Goal: Task Accomplishment & Management: Complete application form

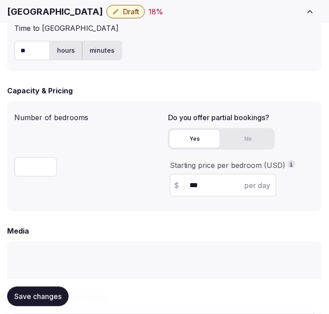
scroll to position [39, 0]
click at [112, 146] on div "Number of bedrooms ***" at bounding box center [87, 156] width 147 height 96
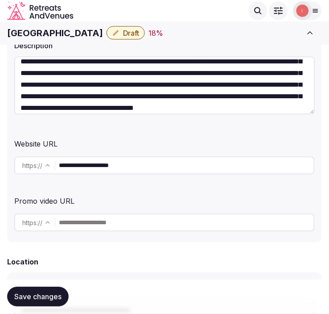
scroll to position [0, 0]
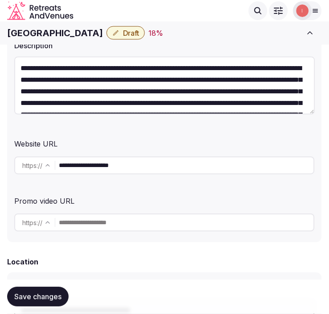
click at [75, 28] on h1 "[GEOGRAPHIC_DATA]" at bounding box center [55, 33] width 96 height 12
click at [74, 33] on h1 "[GEOGRAPHIC_DATA]" at bounding box center [55, 33] width 96 height 12
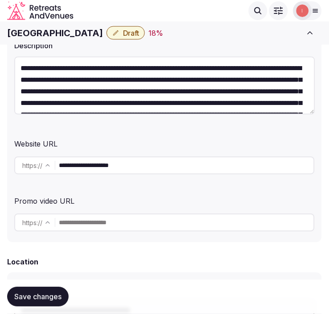
click at [74, 33] on h1 "[GEOGRAPHIC_DATA]" at bounding box center [55, 33] width 96 height 12
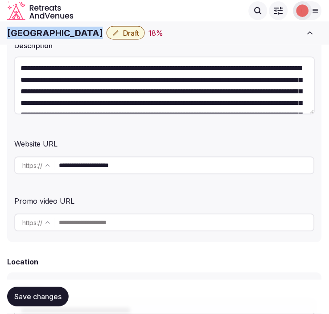
copy div "[GEOGRAPHIC_DATA]"
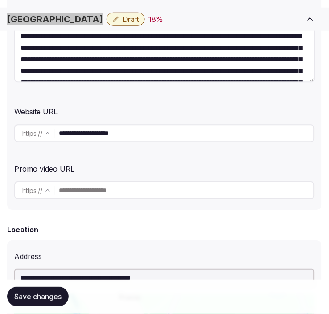
scroll to position [198, 0]
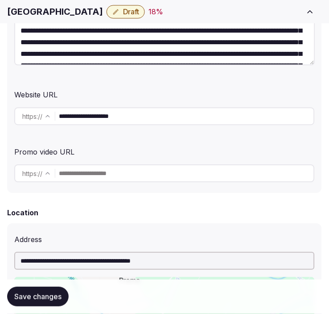
click at [109, 119] on input "**********" at bounding box center [186, 116] width 255 height 18
click at [150, 135] on div "**********" at bounding box center [164, 58] width 315 height 270
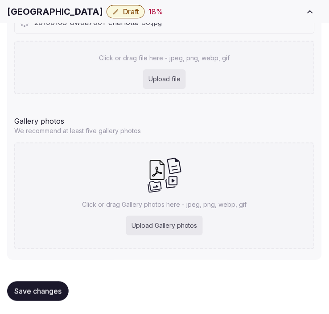
scroll to position [993, 0]
click at [29, 13] on h1 "[GEOGRAPHIC_DATA]" at bounding box center [55, 11] width 96 height 12
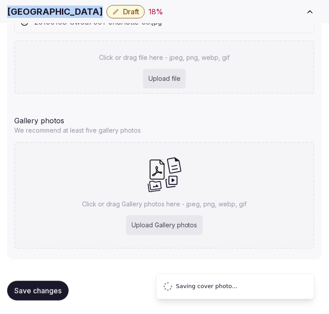
click at [29, 13] on h1 "[GEOGRAPHIC_DATA]" at bounding box center [55, 11] width 96 height 12
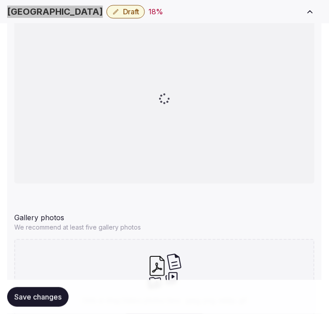
scroll to position [943, 0]
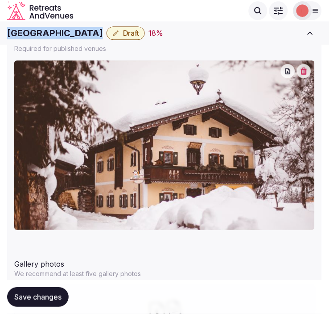
click at [305, 69] on icon "button" at bounding box center [304, 70] width 7 height 7
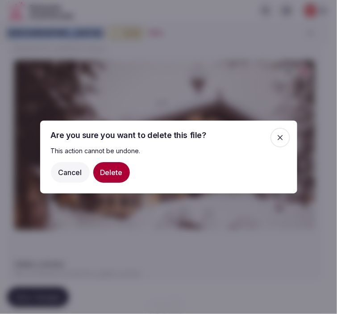
click at [119, 171] on button "Delete" at bounding box center [111, 172] width 37 height 21
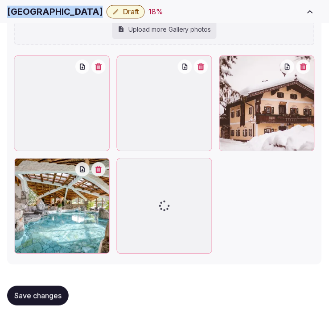
scroll to position [1337, 0]
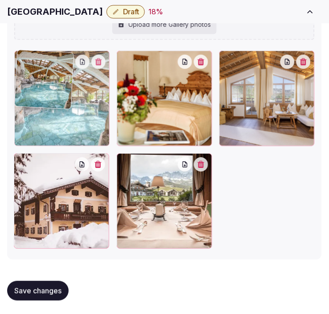
drag, startPoint x: 20, startPoint y: 162, endPoint x: 27, endPoint y: 76, distance: 86.0
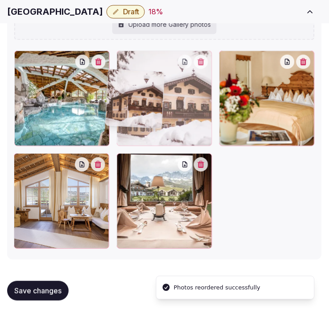
drag, startPoint x: 19, startPoint y: 161, endPoint x: 109, endPoint y: 78, distance: 122.6
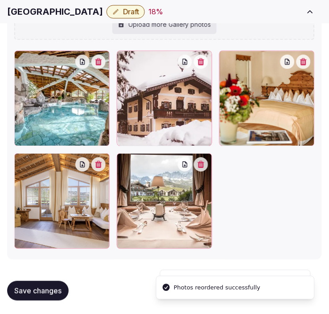
click at [43, 286] on span "Save changes" at bounding box center [37, 290] width 47 height 9
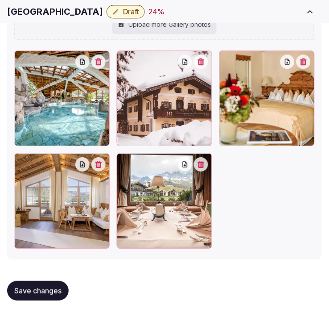
click at [42, 293] on span "Save changes" at bounding box center [37, 290] width 47 height 9
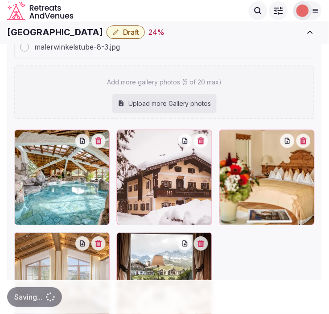
scroll to position [1139, 0]
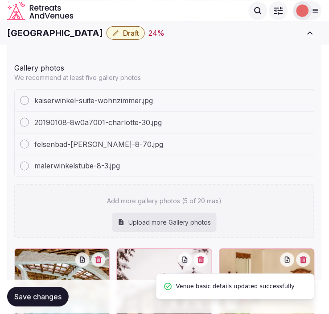
click at [124, 34] on span "Draft" at bounding box center [131, 33] width 16 height 9
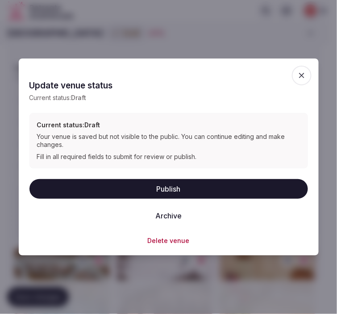
click at [192, 183] on button "Publish" at bounding box center [168, 189] width 279 height 20
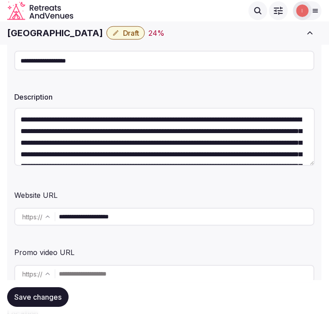
scroll to position [0, 0]
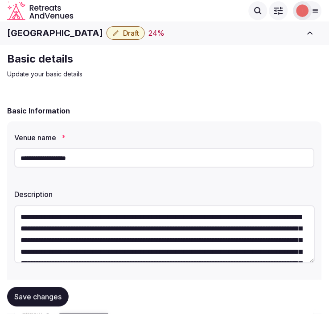
click at [39, 291] on button "Save changes" at bounding box center [38, 297] width 62 height 20
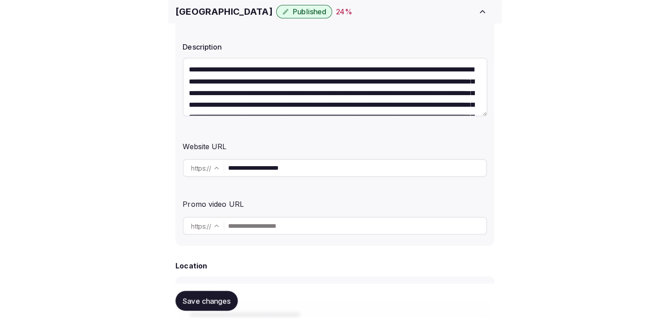
scroll to position [149, 0]
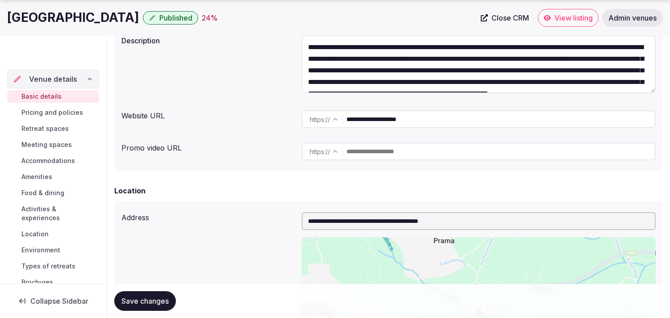
click at [62, 109] on span "Pricing and policies" at bounding box center [52, 112] width 62 height 9
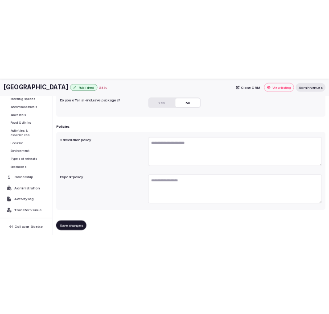
scroll to position [271, 0]
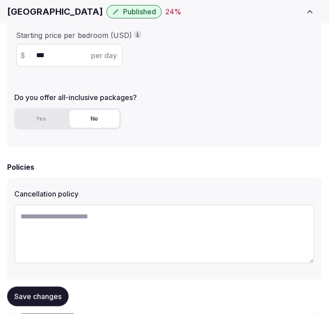
paste textarea "**********"
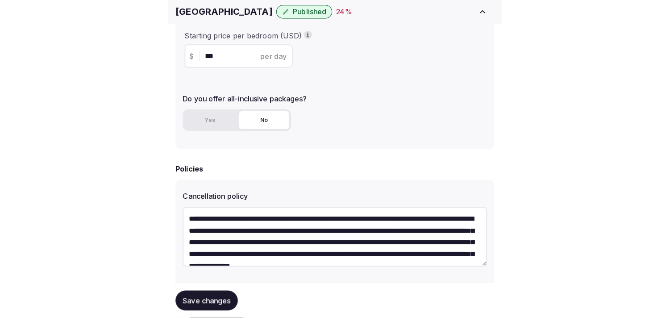
scroll to position [16, 0]
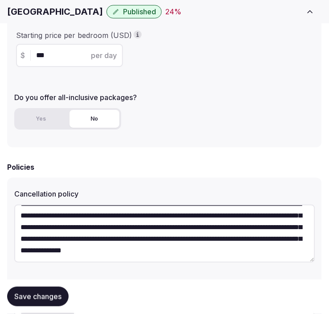
type textarea "**********"
drag, startPoint x: 48, startPoint y: 295, endPoint x: 197, endPoint y: 70, distance: 269.9
click at [49, 295] on span "Save changes" at bounding box center [37, 296] width 47 height 9
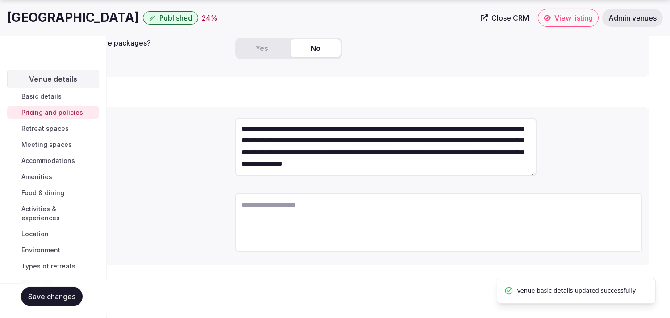
scroll to position [0, 0]
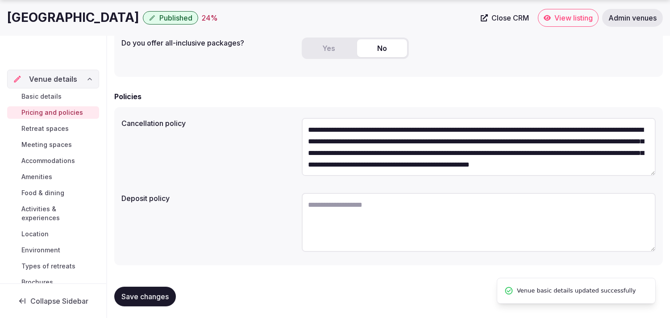
click at [55, 128] on span "Retreat spaces" at bounding box center [44, 128] width 47 height 9
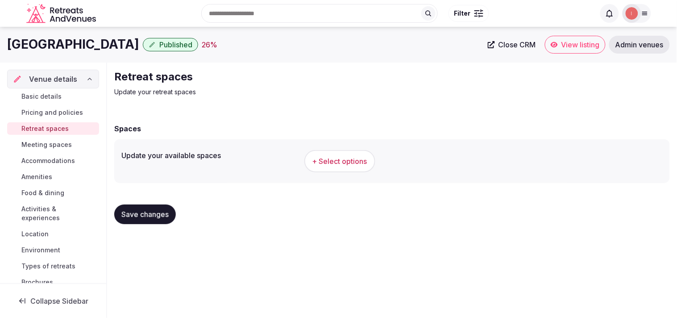
click at [329, 159] on span "+ Select options" at bounding box center [339, 161] width 55 height 10
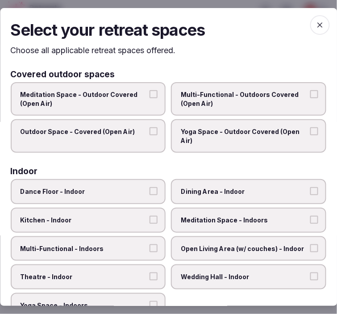
drag, startPoint x: 313, startPoint y: 186, endPoint x: 306, endPoint y: 186, distance: 7.2
click at [311, 185] on label "Dining Area - Indoor" at bounding box center [248, 191] width 155 height 25
click at [310, 193] on button "Dining Area - Indoor" at bounding box center [314, 191] width 8 height 8
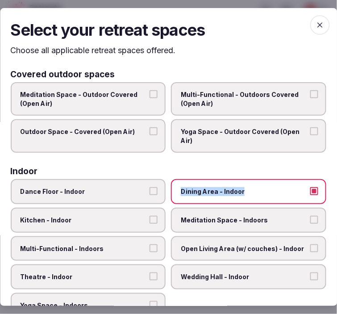
click at [310, 216] on button "Meditation Space - Indoors" at bounding box center [314, 220] width 8 height 8
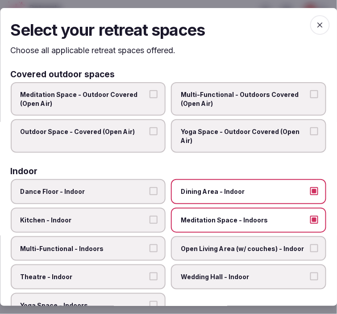
click at [114, 252] on label "Multi-Functional - Indoors" at bounding box center [88, 248] width 155 height 25
click at [150, 252] on button "Multi-Functional - Indoors" at bounding box center [154, 248] width 8 height 8
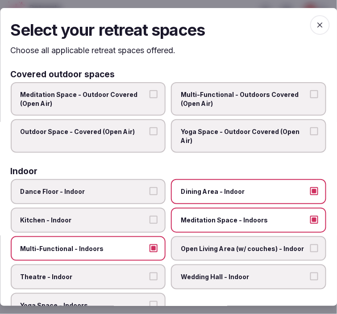
click at [127, 272] on span "Theatre - Indoor" at bounding box center [84, 276] width 127 height 9
click at [150, 272] on button "Theatre - Indoor" at bounding box center [154, 276] width 8 height 8
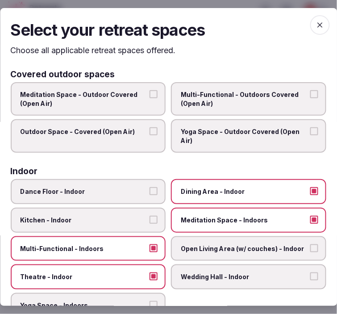
click at [310, 216] on button "Meditation Space - Indoors" at bounding box center [314, 220] width 8 height 8
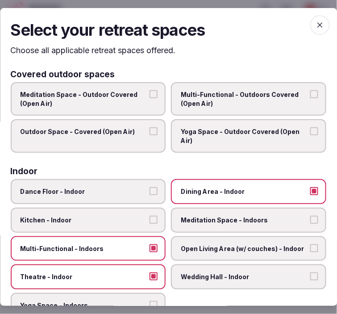
click at [303, 87] on label "Multi-Functional - Outdoors Covered (Open Air)" at bounding box center [248, 98] width 155 height 33
click at [310, 90] on button "Multi-Functional - Outdoors Covered (Open Air)" at bounding box center [314, 94] width 8 height 8
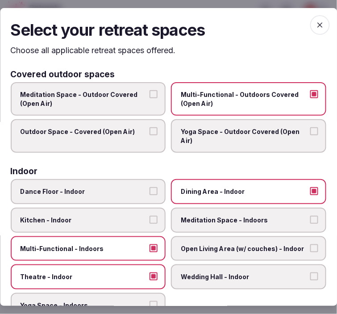
click at [139, 130] on span "Outdoor Space - Covered (Open Air)" at bounding box center [84, 131] width 127 height 9
click at [150, 130] on button "Outdoor Space - Covered (Open Air)" at bounding box center [154, 131] width 8 height 8
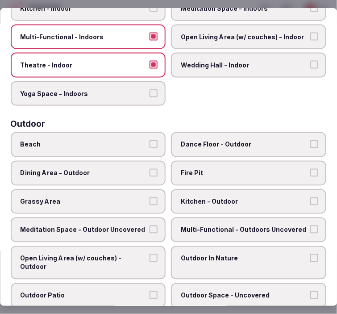
scroll to position [248, 0]
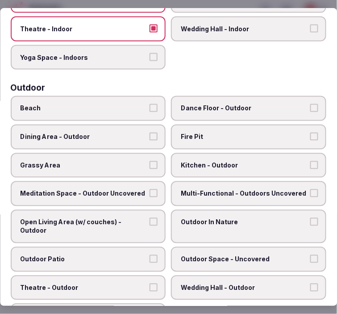
click at [141, 133] on span "Dining Area - Outdoor" at bounding box center [84, 137] width 127 height 9
click at [150, 133] on button "Dining Area - Outdoor" at bounding box center [154, 137] width 8 height 8
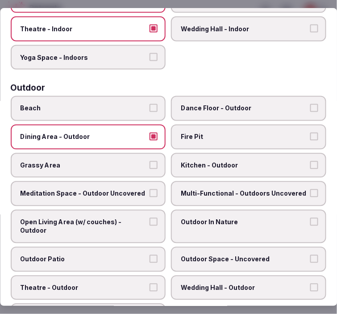
click at [143, 133] on span "Dining Area - Outdoor" at bounding box center [84, 137] width 127 height 9
click at [150, 133] on button "Dining Area - Outdoor" at bounding box center [154, 137] width 8 height 8
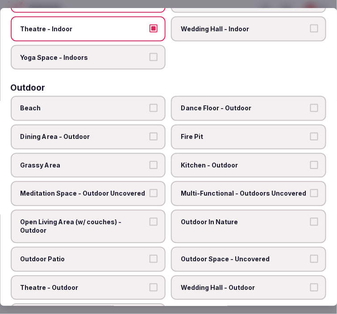
click at [144, 131] on label "Dining Area - Outdoor" at bounding box center [88, 137] width 155 height 25
click at [150, 133] on button "Dining Area - Outdoor" at bounding box center [154, 137] width 8 height 8
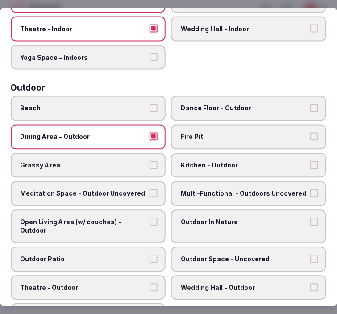
click at [187, 181] on label "Multi-Functional - Outdoors Uncovered" at bounding box center [248, 193] width 155 height 25
click at [310, 189] on button "Multi-Functional - Outdoors Uncovered" at bounding box center [314, 193] width 8 height 8
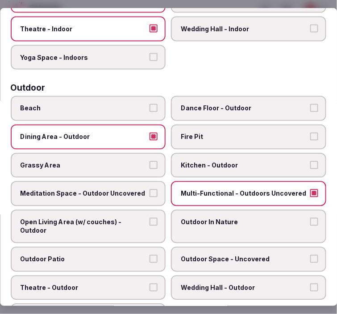
click at [195, 218] on span "Outdoor In Nature" at bounding box center [244, 222] width 127 height 9
click at [310, 218] on button "Outdoor In Nature" at bounding box center [314, 222] width 8 height 8
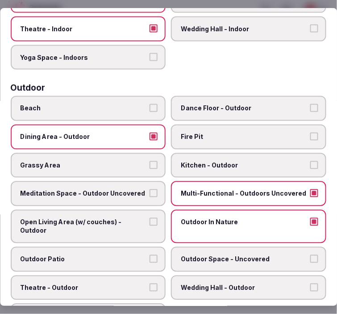
click at [119, 218] on span "Open Living Area (w/ couches) - Outdoor" at bounding box center [84, 226] width 127 height 17
click at [150, 218] on button "Open Living Area (w/ couches) - Outdoor" at bounding box center [154, 222] width 8 height 8
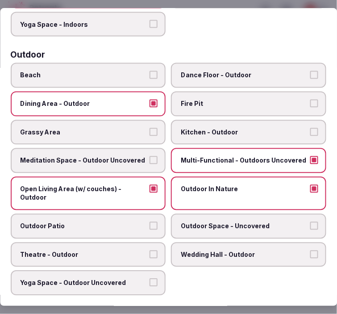
scroll to position [297, 0]
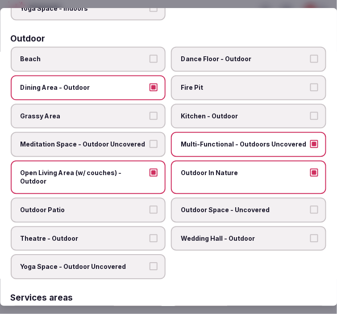
click at [130, 205] on span "Outdoor Patio" at bounding box center [84, 209] width 127 height 9
click at [150, 205] on button "Outdoor Patio" at bounding box center [154, 209] width 8 height 8
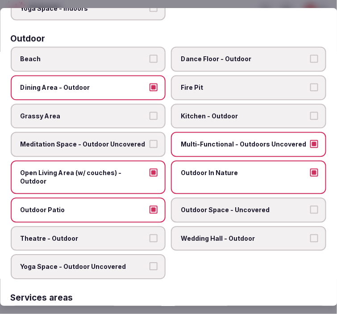
click at [213, 204] on label "Outdoor Space - Uncovered" at bounding box center [248, 209] width 155 height 25
click at [310, 205] on button "Outdoor Space - Uncovered" at bounding box center [314, 209] width 8 height 8
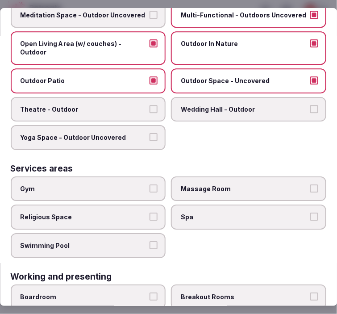
scroll to position [446, 0]
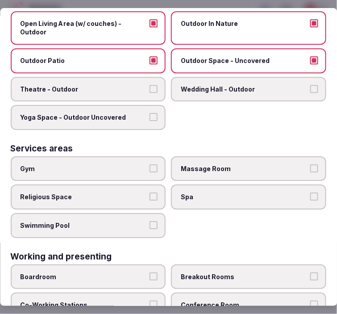
click at [127, 161] on label "Gym" at bounding box center [88, 168] width 155 height 25
click at [150, 164] on button "Gym" at bounding box center [154, 168] width 8 height 8
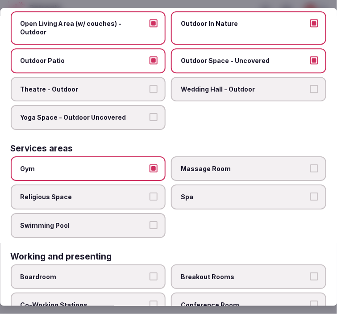
click at [138, 221] on span "Swimming Pool" at bounding box center [84, 225] width 127 height 9
click at [150, 221] on button "Swimming Pool" at bounding box center [154, 225] width 8 height 8
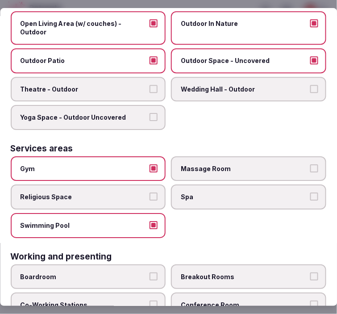
click at [266, 164] on span "Massage Room" at bounding box center [244, 168] width 127 height 9
click at [310, 164] on button "Massage Room" at bounding box center [314, 168] width 8 height 8
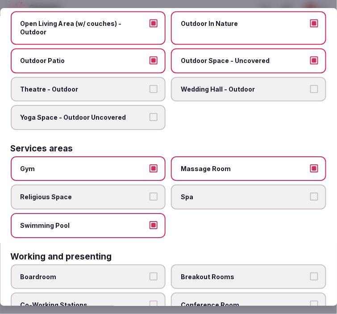
click at [296, 192] on span "Spa" at bounding box center [244, 196] width 127 height 9
click at [310, 192] on button "Spa" at bounding box center [314, 196] width 8 height 8
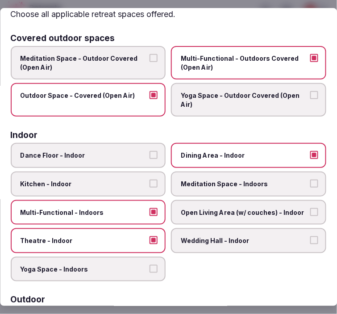
scroll to position [0, 0]
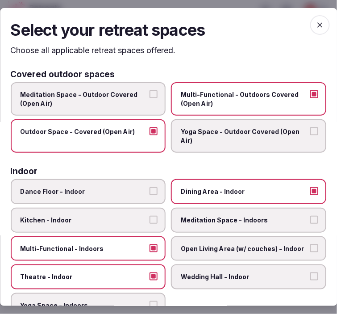
click at [315, 17] on span "button" at bounding box center [320, 25] width 20 height 20
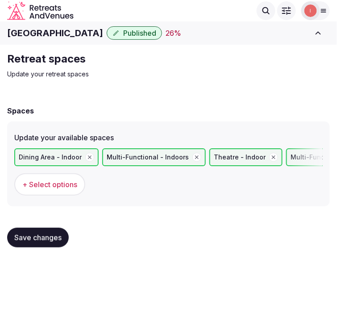
click at [46, 183] on span "+ Select options" at bounding box center [49, 184] width 55 height 10
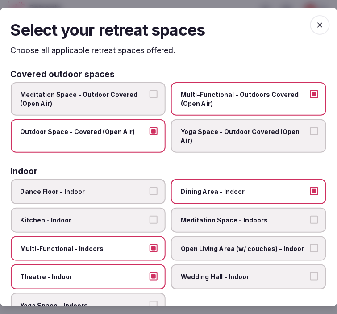
click at [316, 23] on icon "button" at bounding box center [320, 25] width 9 height 9
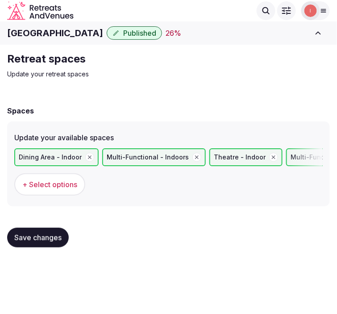
drag, startPoint x: 34, startPoint y: 241, endPoint x: 72, endPoint y: 217, distance: 44.7
click at [33, 241] on button "Save changes" at bounding box center [38, 238] width 62 height 20
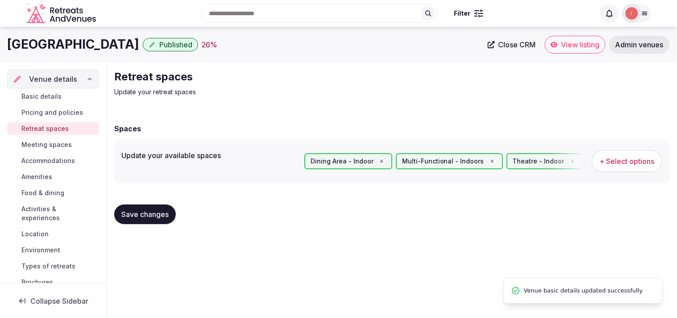
click at [58, 144] on span "Meeting spaces" at bounding box center [46, 144] width 50 height 9
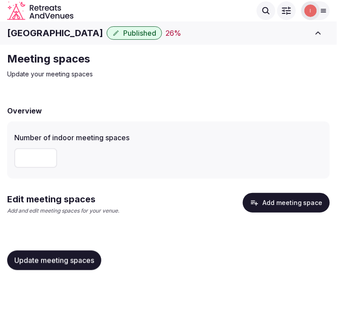
click at [83, 33] on h1 "[GEOGRAPHIC_DATA]" at bounding box center [55, 33] width 96 height 12
click at [46, 166] on input "number" at bounding box center [35, 158] width 43 height 20
type input "*"
click at [68, 257] on span "Update meeting spaces" at bounding box center [54, 260] width 80 height 9
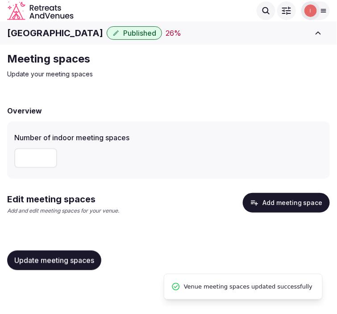
click at [270, 205] on button "Add meeting space" at bounding box center [286, 203] width 87 height 20
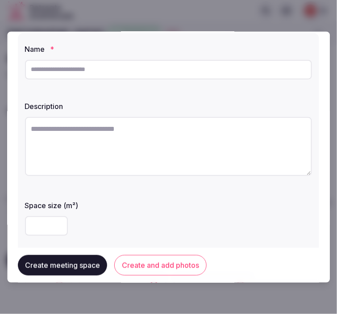
scroll to position [50, 0]
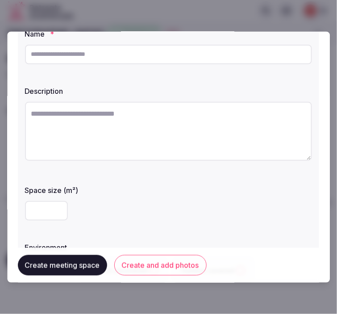
click at [125, 97] on div "Description" at bounding box center [168, 124] width 287 height 85
drag, startPoint x: 134, startPoint y: 52, endPoint x: 141, endPoint y: 59, distance: 9.8
click at [134, 52] on input "text" at bounding box center [168, 54] width 287 height 20
paste input "**********"
type input "**********"
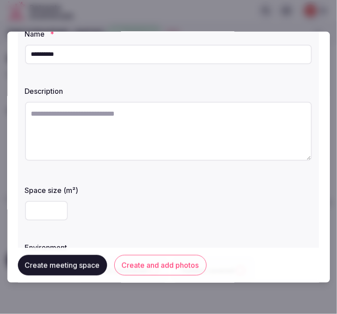
click at [220, 137] on textarea at bounding box center [168, 130] width 287 height 59
paste textarea "**********"
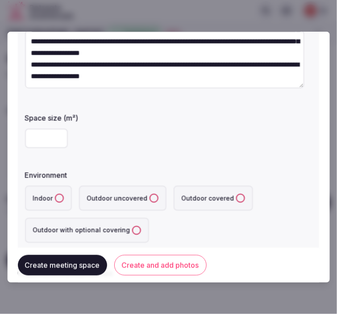
scroll to position [149, 0]
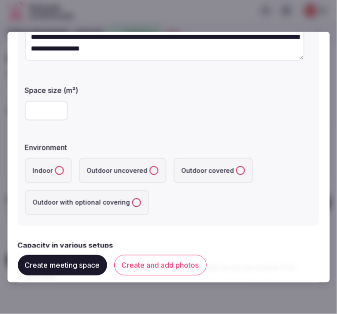
type textarea "**********"
click at [48, 112] on input "number" at bounding box center [46, 110] width 43 height 20
type input "***"
click at [61, 169] on button "Indoor" at bounding box center [59, 170] width 9 height 9
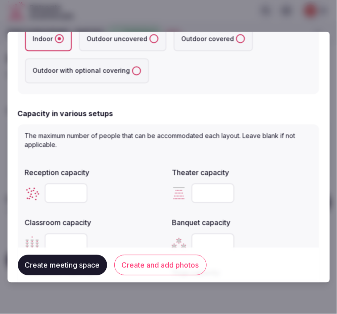
scroll to position [297, 0]
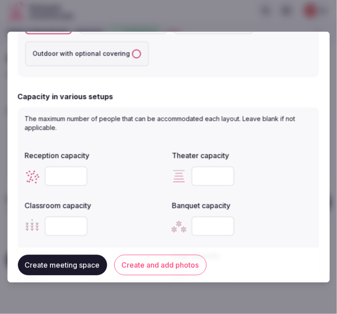
click at [219, 179] on input "number" at bounding box center [213, 176] width 43 height 20
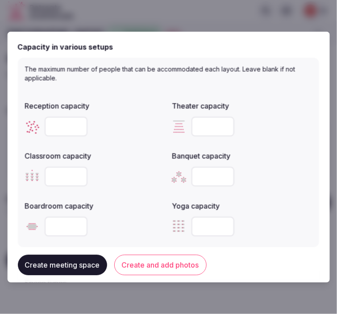
type input "***"
click at [64, 217] on input "number" at bounding box center [66, 227] width 43 height 20
click at [54, 123] on input "number" at bounding box center [66, 127] width 43 height 20
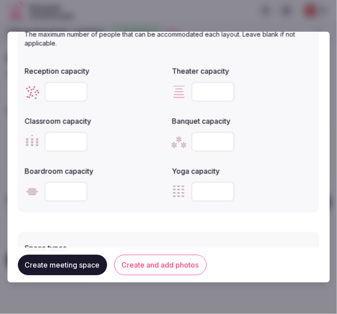
scroll to position [396, 0]
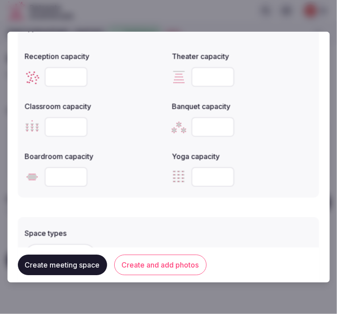
type input "***"
click at [67, 177] on input "number" at bounding box center [66, 177] width 43 height 20
type input "**"
click at [61, 128] on input "number" at bounding box center [66, 127] width 43 height 20
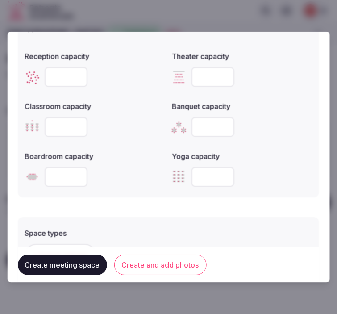
click at [61, 128] on input "number" at bounding box center [66, 127] width 43 height 20
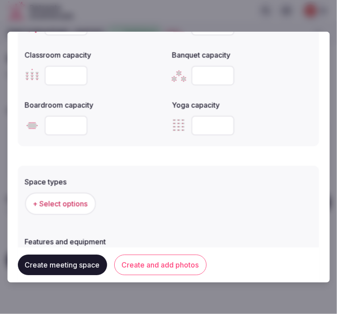
scroll to position [496, 0]
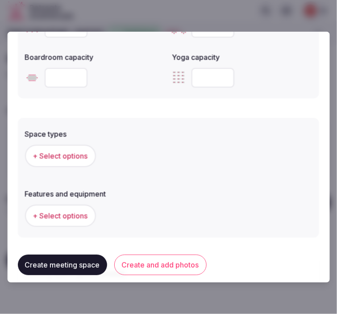
type input "**"
click at [66, 161] on button "+ Select options" at bounding box center [60, 155] width 71 height 22
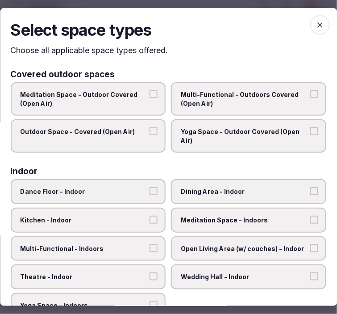
click at [217, 187] on span "Dining Area - Indoor" at bounding box center [244, 191] width 127 height 9
click at [310, 187] on button "Dining Area - Indoor" at bounding box center [314, 191] width 8 height 8
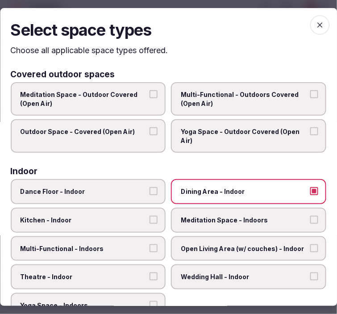
click at [115, 244] on span "Multi-Functional - Indoors" at bounding box center [84, 248] width 127 height 9
click at [150, 244] on button "Multi-Functional - Indoors" at bounding box center [154, 248] width 8 height 8
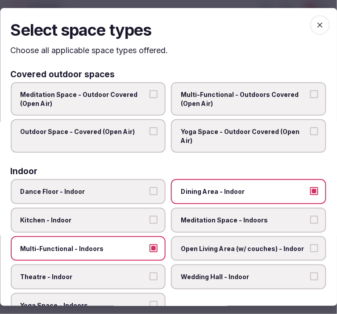
click at [118, 272] on span "Theatre - Indoor" at bounding box center [84, 276] width 127 height 9
click at [150, 272] on button "Theatre - Indoor" at bounding box center [154, 276] width 8 height 8
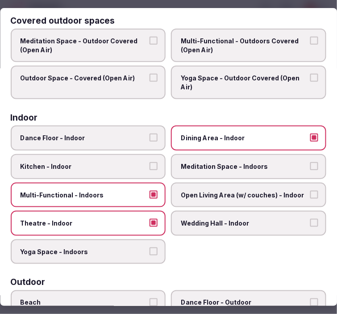
scroll to position [0, 0]
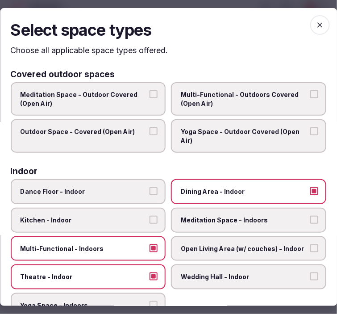
click at [321, 28] on span "button" at bounding box center [320, 25] width 20 height 20
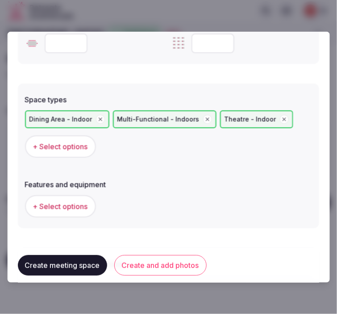
scroll to position [546, 0]
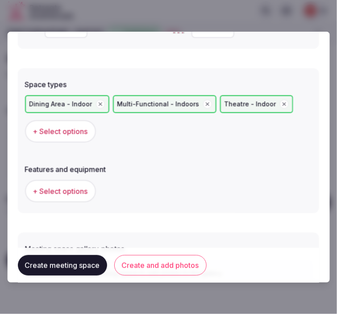
click at [81, 191] on span "+ Select options" at bounding box center [60, 191] width 55 height 10
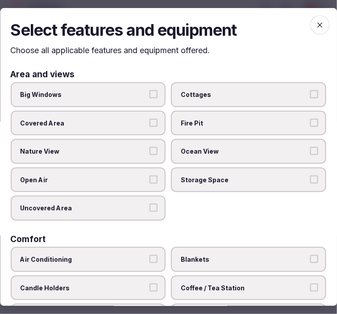
click at [145, 93] on label "Big Windows" at bounding box center [88, 94] width 155 height 25
click at [150, 93] on button "Big Windows" at bounding box center [154, 94] width 8 height 8
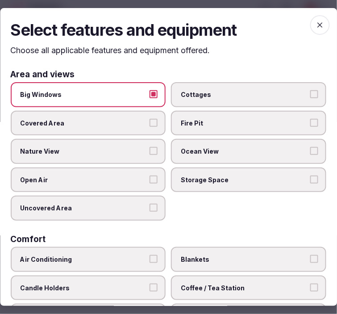
click at [152, 150] on button "Nature View" at bounding box center [154, 151] width 8 height 8
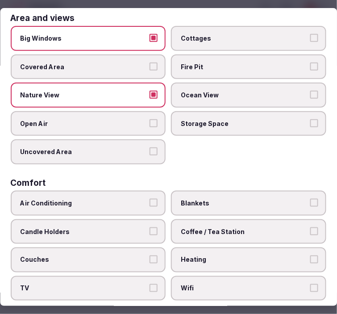
scroll to position [99, 0]
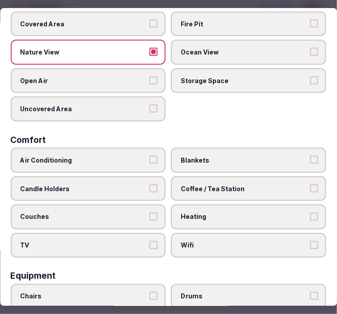
click at [142, 156] on span "Air Conditioning" at bounding box center [84, 160] width 127 height 9
click at [150, 156] on button "Air Conditioning" at bounding box center [154, 160] width 8 height 8
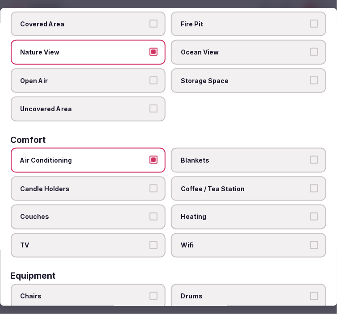
drag, startPoint x: 201, startPoint y: 229, endPoint x: 206, endPoint y: 228, distance: 4.9
click at [204, 233] on label "Wifi" at bounding box center [248, 245] width 155 height 25
click at [310, 241] on button "Wifi" at bounding box center [314, 245] width 8 height 8
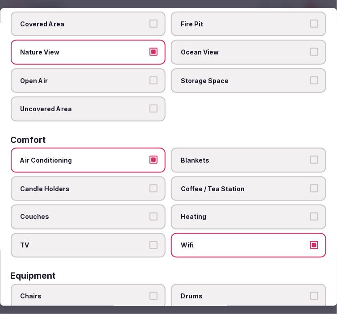
drag, startPoint x: 225, startPoint y: 181, endPoint x: 187, endPoint y: 187, distance: 37.9
click at [225, 184] on span "Coffee / Tea Station" at bounding box center [244, 188] width 127 height 9
click at [310, 184] on button "Coffee / Tea Station" at bounding box center [314, 188] width 8 height 8
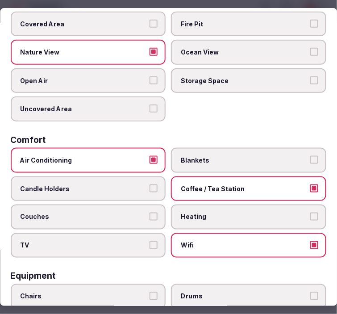
scroll to position [248, 0]
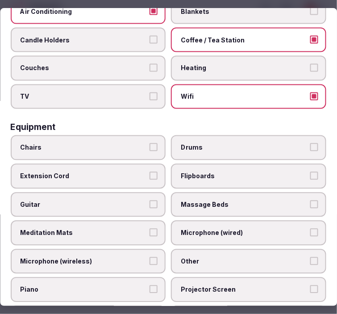
click at [113, 136] on label "Chairs" at bounding box center [88, 148] width 155 height 25
click at [150, 144] on button "Chairs" at bounding box center [154, 148] width 8 height 8
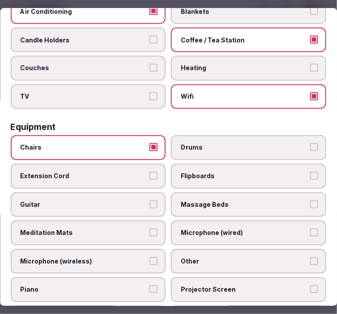
click at [237, 200] on span "Massage Beds" at bounding box center [244, 204] width 127 height 9
click at [310, 200] on button "Massage Beds" at bounding box center [314, 204] width 8 height 8
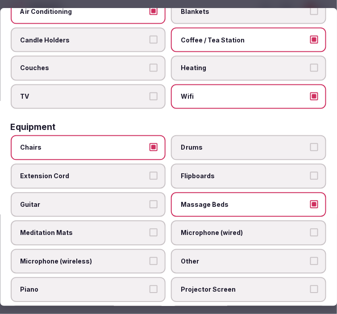
click at [241, 200] on span "Massage Beds" at bounding box center [244, 204] width 127 height 9
click at [310, 200] on button "Massage Beds" at bounding box center [314, 204] width 8 height 8
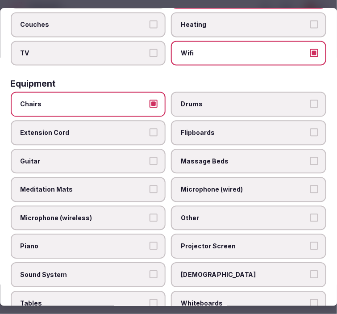
scroll to position [347, 0]
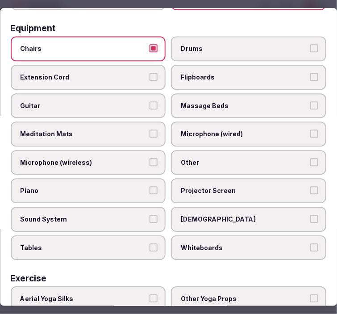
click at [216, 158] on label "Other" at bounding box center [248, 162] width 155 height 25
click at [310, 158] on button "Other" at bounding box center [314, 162] width 8 height 8
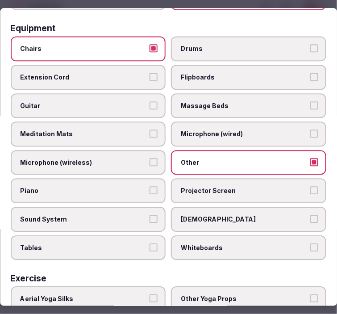
click at [197, 186] on span "Projector Screen" at bounding box center [244, 190] width 127 height 9
click at [310, 186] on button "Projector Screen" at bounding box center [314, 190] width 8 height 8
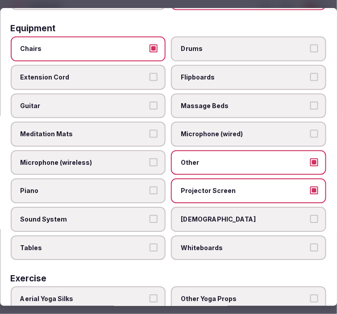
click at [115, 215] on span "Sound System" at bounding box center [84, 219] width 127 height 9
click at [150, 215] on button "Sound System" at bounding box center [154, 219] width 8 height 8
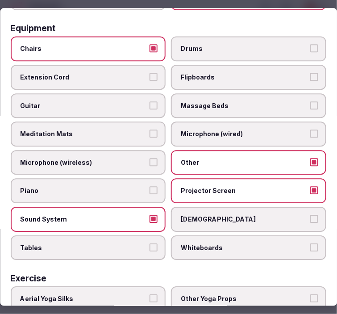
click at [132, 243] on span "Tables" at bounding box center [84, 247] width 127 height 9
click at [150, 243] on button "Tables" at bounding box center [154, 247] width 8 height 8
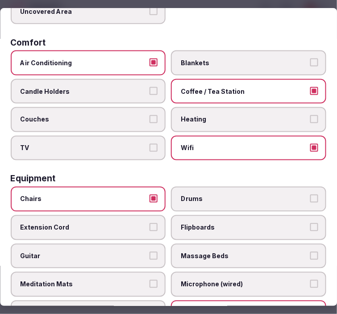
scroll to position [0, 0]
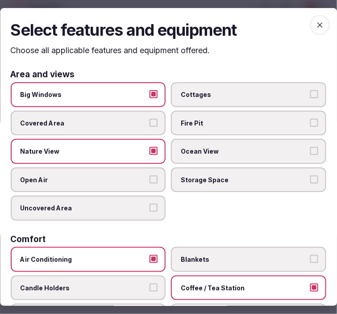
click at [316, 30] on span "button" at bounding box center [320, 25] width 20 height 20
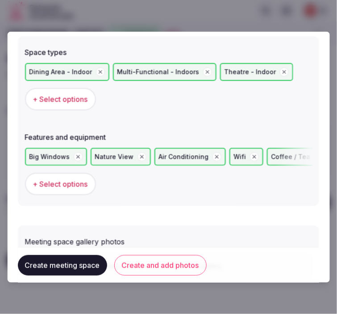
scroll to position [631, 0]
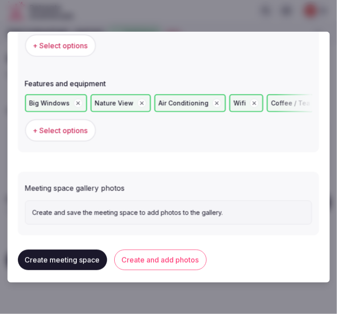
click at [155, 250] on button "Create and add photos" at bounding box center [160, 260] width 92 height 21
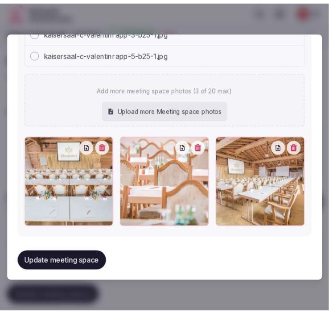
scroll to position [761, 0]
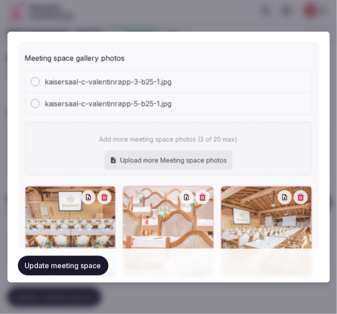
click at [75, 266] on button "Update meeting space" at bounding box center [63, 266] width 91 height 20
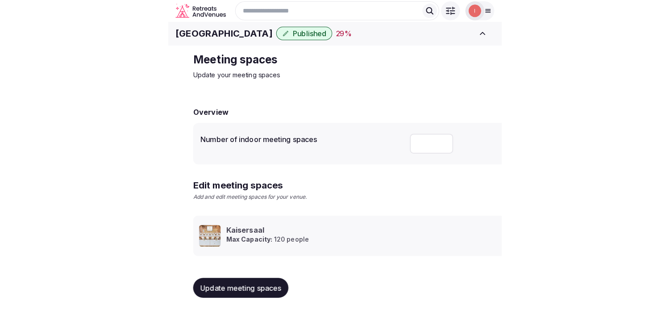
scroll to position [8, 0]
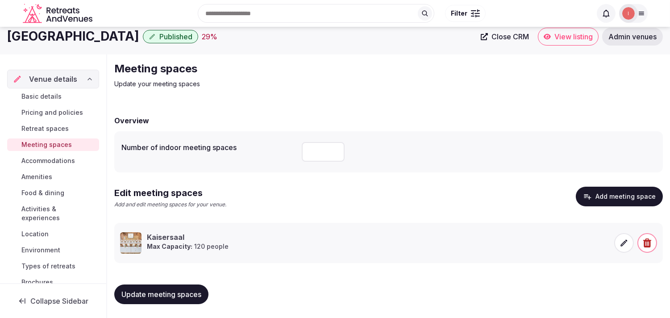
click at [148, 293] on span "Update meeting spaces" at bounding box center [161, 294] width 80 height 9
click at [56, 158] on span "Accommodations" at bounding box center [48, 160] width 54 height 9
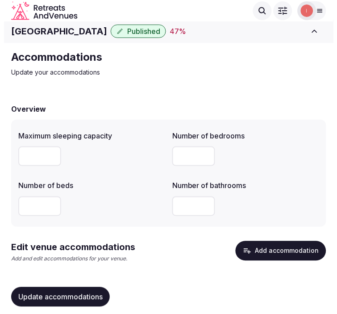
scroll to position [20, 0]
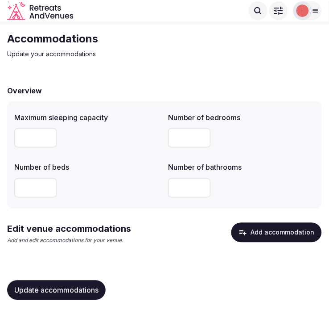
click at [290, 236] on button "Add accommodation" at bounding box center [277, 233] width 91 height 20
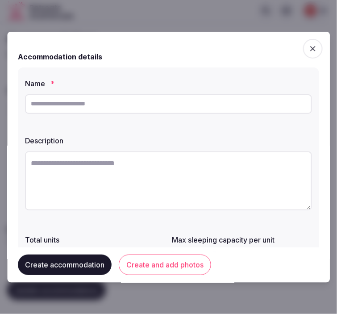
click at [193, 110] on input "text" at bounding box center [168, 104] width 287 height 20
paste input "**********"
click at [66, 104] on input "**********" at bounding box center [168, 104] width 287 height 20
type input "**********"
click at [212, 177] on textarea at bounding box center [168, 180] width 287 height 59
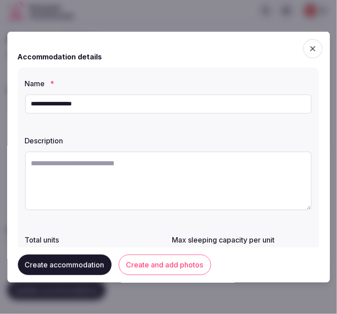
paste textarea "**********"
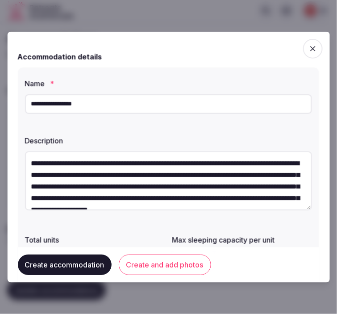
scroll to position [40, 0]
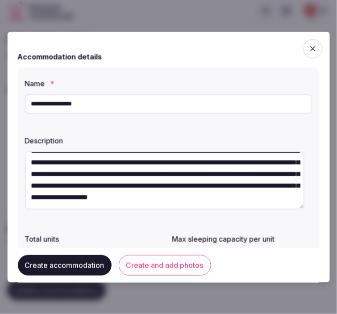
type textarea "**********"
click at [151, 104] on input "**********" at bounding box center [168, 104] width 287 height 20
paste input "text"
type input "**********"
click at [79, 172] on textarea "**********" at bounding box center [165, 180] width 280 height 58
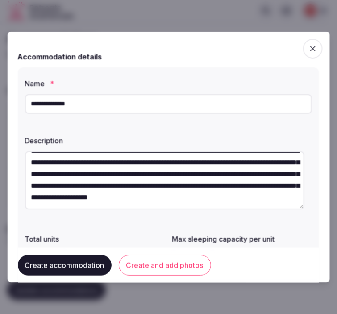
paste textarea
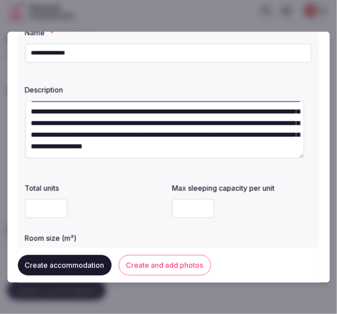
scroll to position [99, 0]
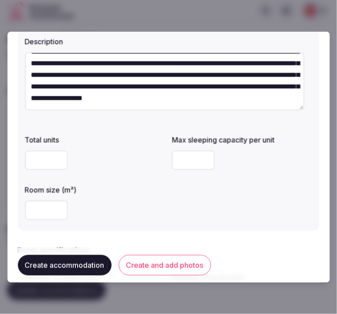
type textarea "**********"
click at [47, 158] on input "number" at bounding box center [46, 160] width 43 height 20
click at [177, 158] on input "number" at bounding box center [193, 160] width 43 height 20
type input "*"
click at [37, 212] on input "number" at bounding box center [46, 210] width 43 height 20
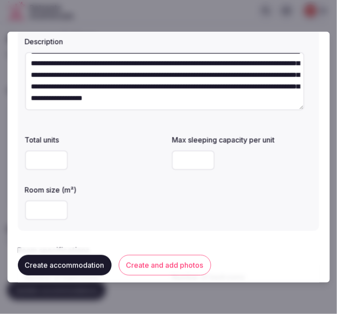
type input "**"
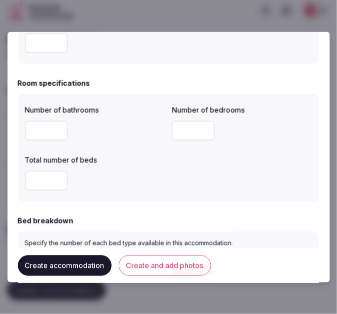
scroll to position [297, 0]
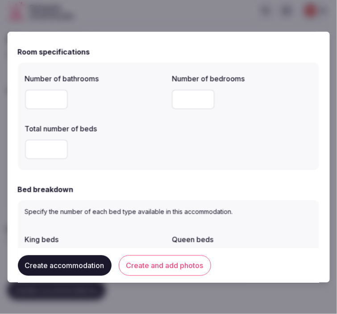
click at [29, 97] on input "number" at bounding box center [46, 99] width 43 height 20
type input "*"
click at [172, 96] on input "number" at bounding box center [193, 99] width 43 height 20
type input "*"
click at [45, 147] on input "number" at bounding box center [46, 149] width 43 height 20
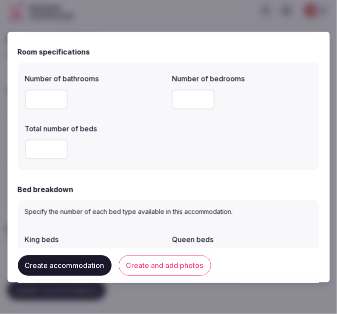
drag, startPoint x: 33, startPoint y: 153, endPoint x: 22, endPoint y: 155, distance: 11.0
click at [22, 155] on div "Number of bathrooms * Number of bedrooms * Total number of beds *" at bounding box center [168, 115] width 301 height 107
type input "*"
click at [168, 137] on div "Number of bathrooms * Number of bedrooms * Total number of beds *" at bounding box center [168, 116] width 287 height 93
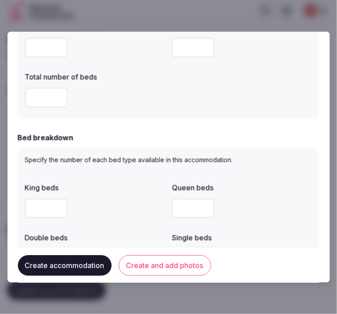
scroll to position [396, 0]
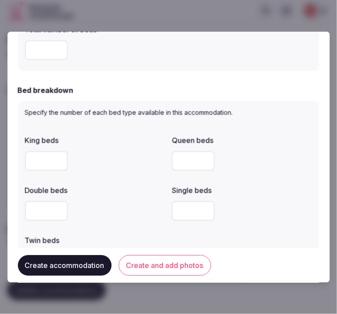
click at [54, 209] on input "number" at bounding box center [46, 211] width 43 height 20
type input "*"
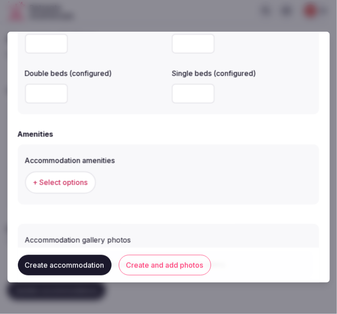
scroll to position [856, 0]
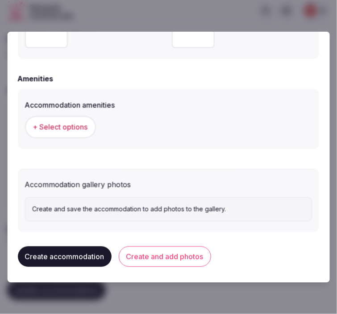
click at [57, 124] on span "+ Select options" at bounding box center [60, 127] width 55 height 10
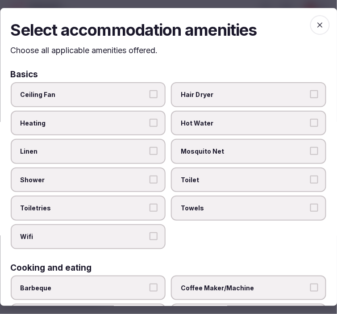
click at [186, 175] on span "Toilet" at bounding box center [244, 179] width 127 height 9
click at [310, 175] on button "Toilet" at bounding box center [314, 179] width 8 height 8
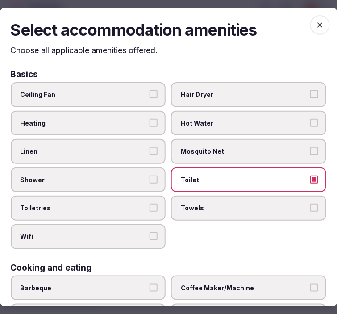
drag, startPoint x: 206, startPoint y: 202, endPoint x: 203, endPoint y: 197, distance: 5.2
click at [204, 204] on span "Towels" at bounding box center [244, 208] width 127 height 9
click at [310, 204] on button "Towels" at bounding box center [314, 208] width 8 height 8
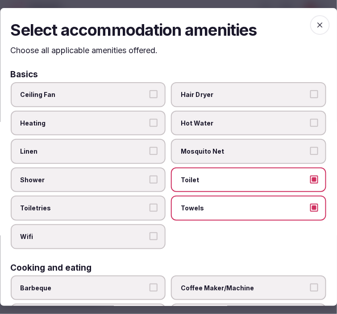
click at [137, 180] on span "Shower" at bounding box center [84, 179] width 127 height 9
click at [150, 180] on button "Shower" at bounding box center [154, 179] width 8 height 8
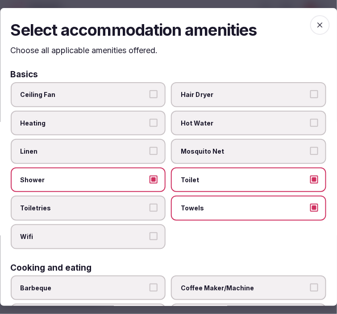
click at [144, 204] on label "Toiletries" at bounding box center [88, 208] width 155 height 25
click at [150, 204] on button "Toiletries" at bounding box center [154, 208] width 8 height 8
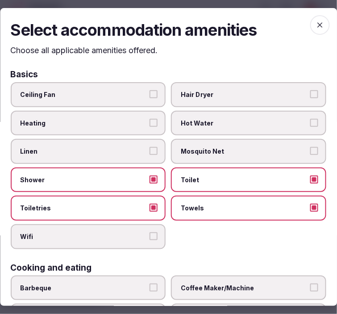
click at [152, 237] on label "Wifi" at bounding box center [88, 236] width 155 height 25
click at [152, 237] on button "Wifi" at bounding box center [154, 236] width 8 height 8
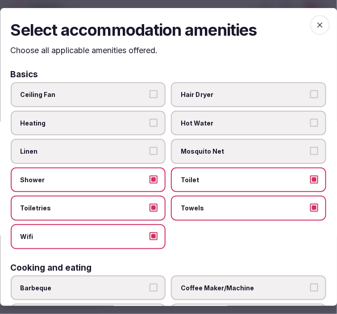
click at [150, 149] on button "Linen" at bounding box center [154, 151] width 8 height 8
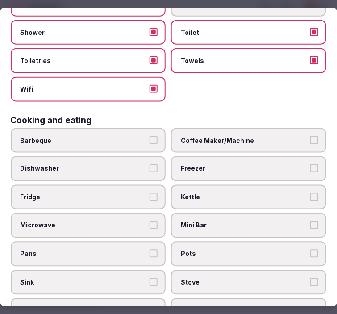
scroll to position [198, 0]
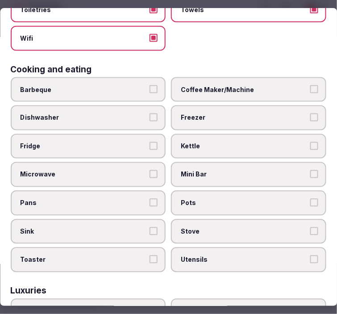
click at [269, 171] on span "Mini Bar" at bounding box center [244, 175] width 127 height 9
click at [310, 171] on button "Mini Bar" at bounding box center [314, 175] width 8 height 8
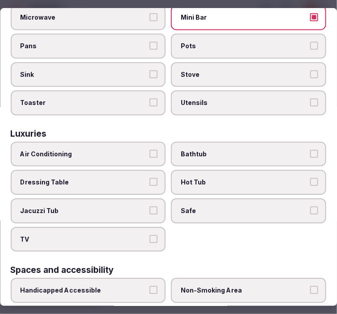
scroll to position [347, 0]
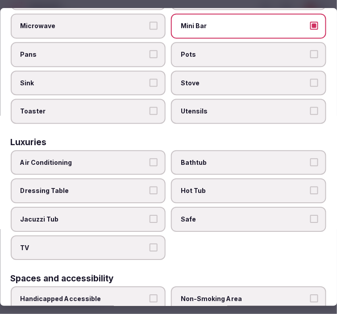
click at [136, 158] on span "Air Conditioning" at bounding box center [84, 162] width 127 height 9
click at [150, 158] on button "Air Conditioning" at bounding box center [154, 162] width 8 height 8
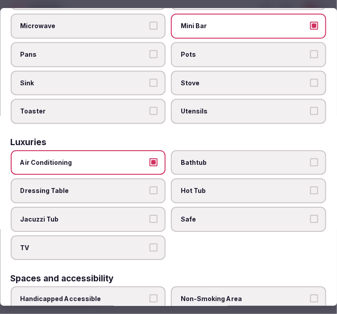
click at [151, 243] on button "TV" at bounding box center [154, 247] width 8 height 8
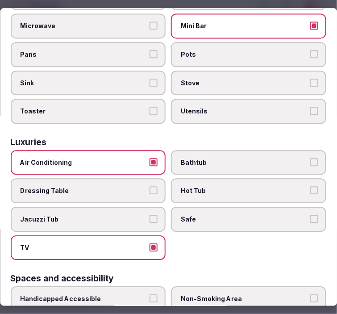
click at [310, 158] on button "Bathtub" at bounding box center [314, 162] width 8 height 8
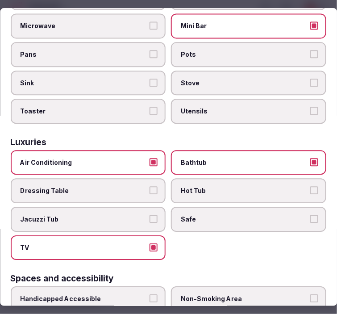
click at [310, 158] on button "Bathtub" at bounding box center [314, 162] width 8 height 8
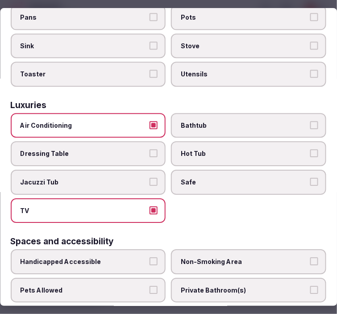
scroll to position [446, 0]
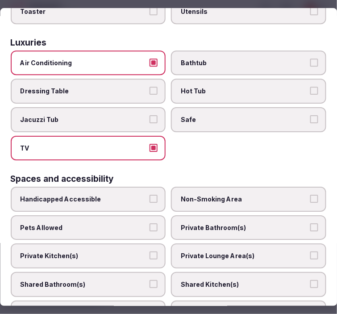
click at [283, 115] on span "Safe" at bounding box center [244, 119] width 127 height 9
click at [310, 115] on button "Safe" at bounding box center [314, 119] width 8 height 8
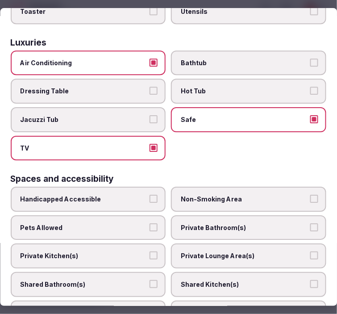
click at [282, 50] on label "Bathtub" at bounding box center [248, 62] width 155 height 25
click at [310, 58] on button "Bathtub" at bounding box center [314, 62] width 8 height 8
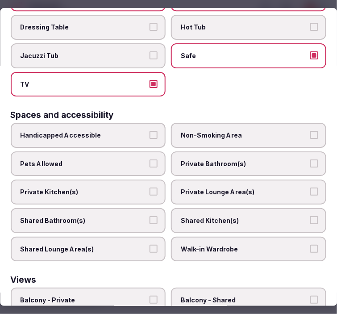
scroll to position [546, 0]
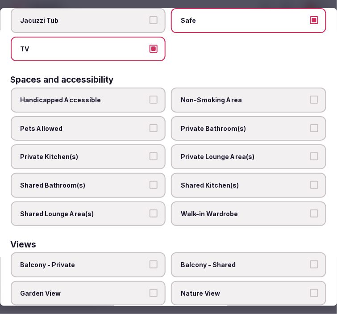
click at [259, 124] on span "Private Bathroom(s)" at bounding box center [244, 128] width 127 height 9
click at [310, 124] on button "Private Bathroom(s)" at bounding box center [314, 128] width 8 height 8
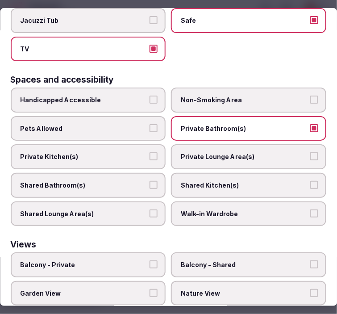
click at [267, 152] on span "Private Lounge Area(s)" at bounding box center [244, 156] width 127 height 9
click at [310, 152] on button "Private Lounge Area(s)" at bounding box center [314, 156] width 8 height 8
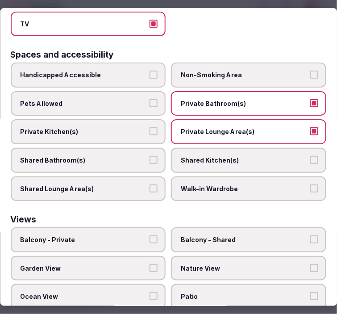
scroll to position [591, 0]
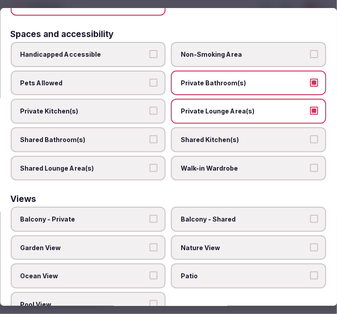
drag, startPoint x: 129, startPoint y: 208, endPoint x: 173, endPoint y: 208, distance: 43.3
click at [132, 207] on label "Balcony - Private" at bounding box center [88, 219] width 155 height 25
click at [150, 215] on button "Balcony - Private" at bounding box center [154, 219] width 8 height 8
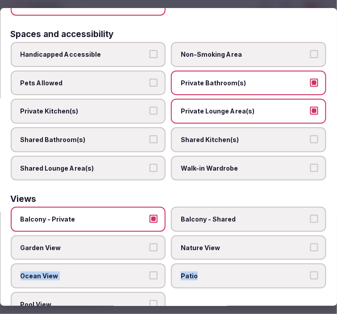
drag, startPoint x: 262, startPoint y: 242, endPoint x: 260, endPoint y: 237, distance: 4.7
click at [260, 238] on div "Balcony - Private Balcony - Shared Garden View Nature View Ocean View Patio Poo…" at bounding box center [169, 262] width 316 height 110
click at [268, 243] on span "Nature View" at bounding box center [244, 247] width 127 height 9
click at [310, 243] on button "Nature View" at bounding box center [314, 247] width 8 height 8
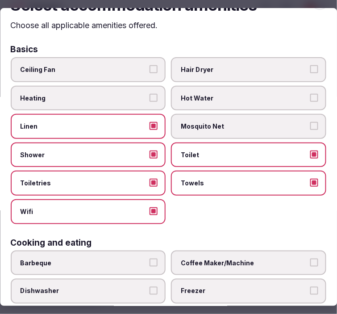
scroll to position [0, 0]
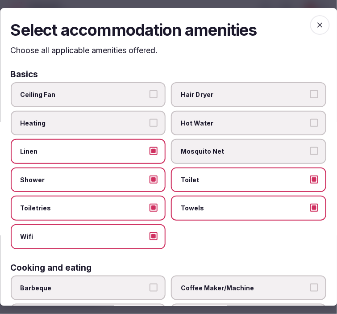
click at [310, 21] on span "button" at bounding box center [320, 25] width 20 height 20
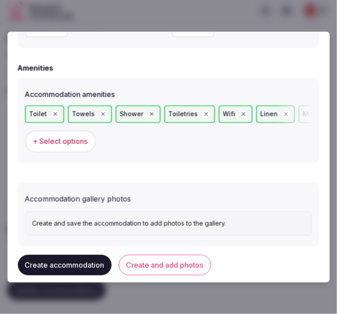
scroll to position [880, 0]
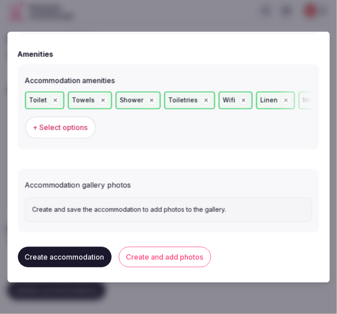
click at [183, 255] on button "Create and add photos" at bounding box center [165, 256] width 92 height 21
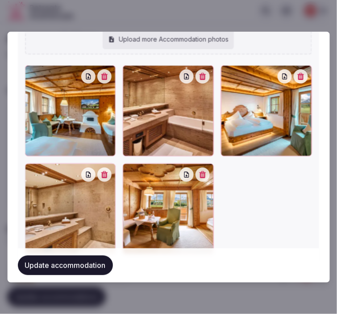
scroll to position [1149, 0]
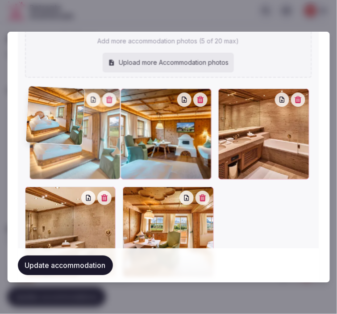
drag, startPoint x: 226, startPoint y: 94, endPoint x: 53, endPoint y: 110, distance: 174.4
click at [53, 110] on div at bounding box center [74, 133] width 91 height 91
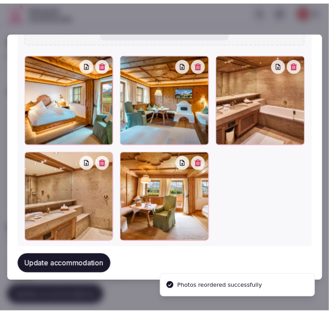
scroll to position [1199, 0]
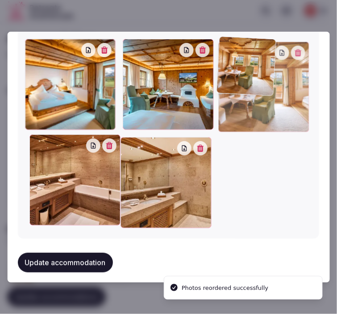
drag, startPoint x: 126, startPoint y: 141, endPoint x: 224, endPoint y: 87, distance: 111.1
click at [224, 87] on div at bounding box center [264, 86] width 91 height 91
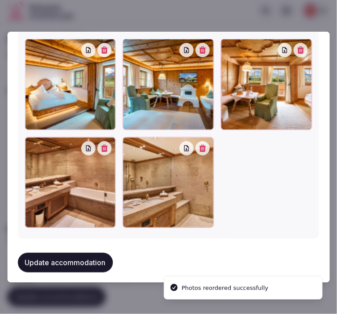
click at [96, 253] on button "Update accommodation" at bounding box center [65, 263] width 95 height 20
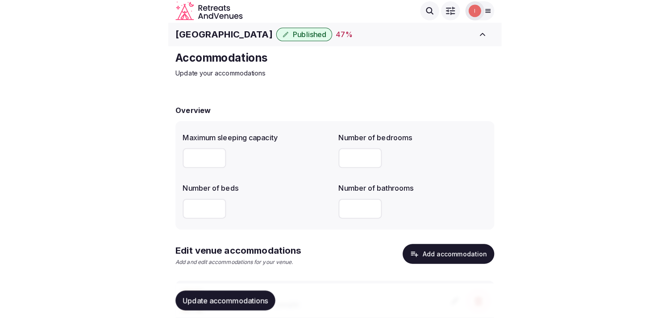
scroll to position [0, 0]
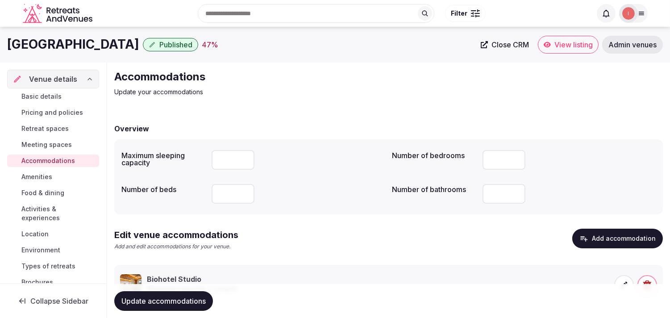
click at [33, 177] on span "Amenities" at bounding box center [36, 176] width 31 height 9
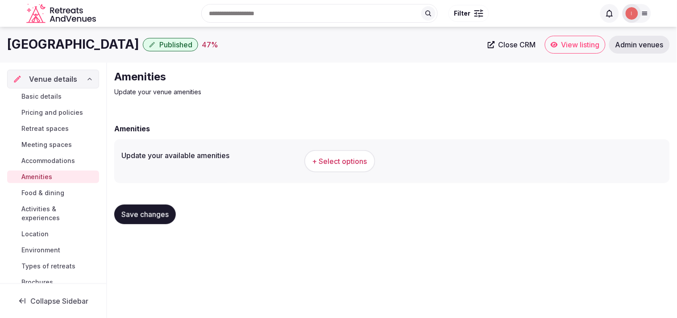
click at [329, 163] on span "+ Select options" at bounding box center [339, 161] width 55 height 10
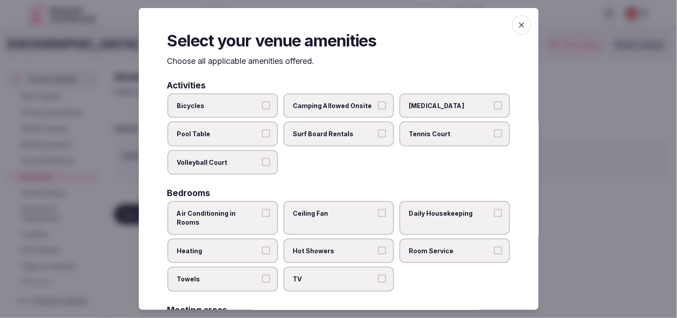
click at [272, 208] on label "Air Conditioning in Rooms" at bounding box center [222, 217] width 111 height 33
click at [270, 209] on button "Air Conditioning in Rooms" at bounding box center [266, 213] width 8 height 8
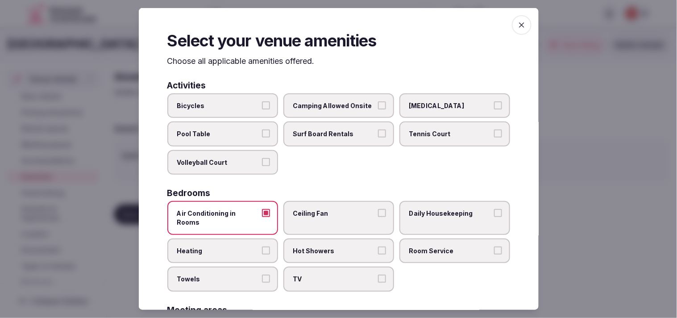
click at [329, 246] on span "Hot Showers" at bounding box center [334, 250] width 82 height 9
click at [329, 246] on button "Hot Showers" at bounding box center [382, 250] width 8 height 8
click at [260, 238] on label "Heating" at bounding box center [222, 250] width 111 height 25
click at [262, 246] on button "Heating" at bounding box center [266, 250] width 8 height 8
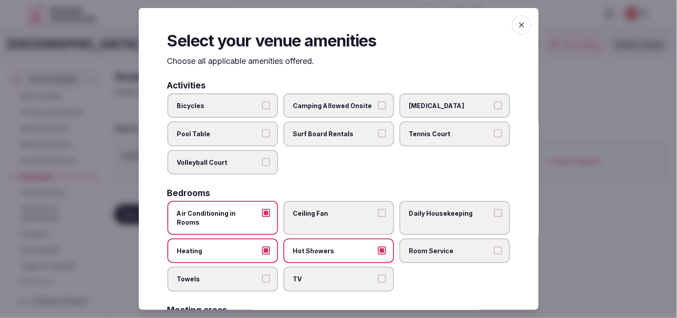
click at [240, 246] on span "Heating" at bounding box center [218, 250] width 82 height 9
click at [262, 246] on button "Heating" at bounding box center [266, 250] width 8 height 8
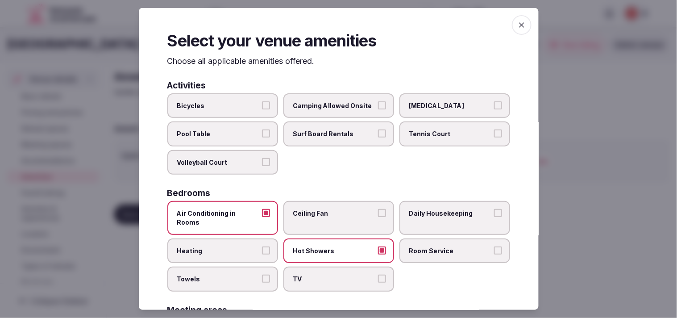
click at [329, 246] on label "Room Service" at bounding box center [455, 250] width 111 height 25
click at [329, 246] on button "Room Service" at bounding box center [498, 250] width 8 height 8
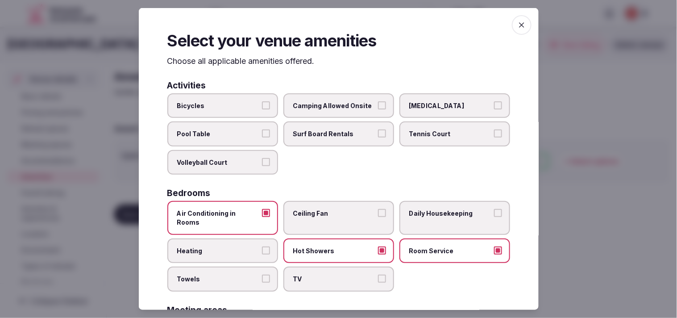
click at [259, 242] on label "Heating" at bounding box center [222, 250] width 111 height 25
click at [262, 246] on button "Heating" at bounding box center [266, 250] width 8 height 8
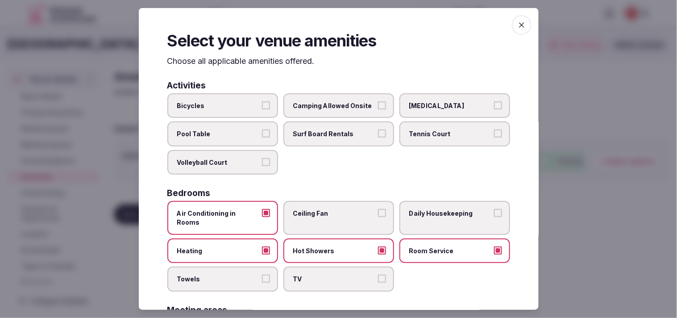
click at [266, 246] on button "Heating" at bounding box center [266, 250] width 8 height 8
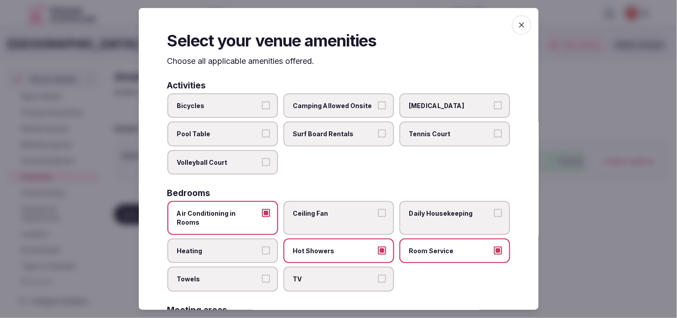
drag, startPoint x: 266, startPoint y: 262, endPoint x: 271, endPoint y: 262, distance: 4.6
click at [266, 275] on button "Towels" at bounding box center [266, 279] width 8 height 8
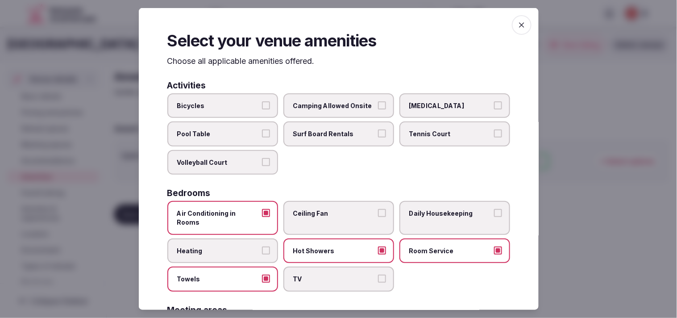
click at [329, 275] on span "TV" at bounding box center [334, 279] width 82 height 9
click at [329, 275] on button "TV" at bounding box center [382, 279] width 8 height 8
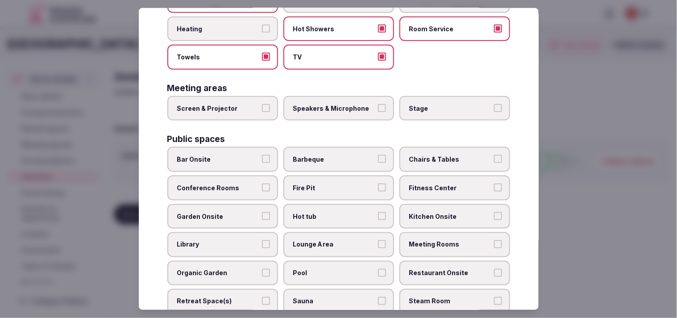
scroll to position [248, 0]
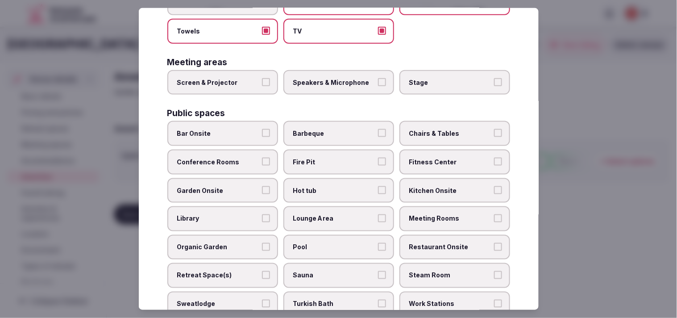
click at [329, 75] on label "Speakers & Microphone" at bounding box center [338, 82] width 111 height 25
click at [329, 78] on button "Speakers & Microphone" at bounding box center [382, 82] width 8 height 8
click at [262, 78] on button "Screen & Projector" at bounding box center [266, 82] width 8 height 8
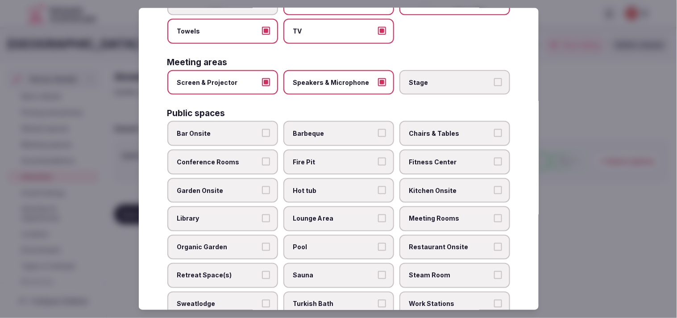
scroll to position [297, 0]
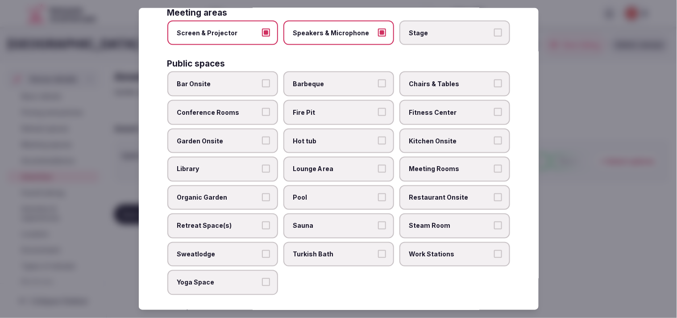
click at [260, 100] on label "Conference Rooms" at bounding box center [222, 112] width 111 height 25
click at [262, 108] on button "Conference Rooms" at bounding box center [266, 112] width 8 height 8
click at [329, 79] on span "Chairs & Tables" at bounding box center [450, 83] width 82 height 9
click at [329, 79] on button "Chairs & Tables" at bounding box center [498, 83] width 8 height 8
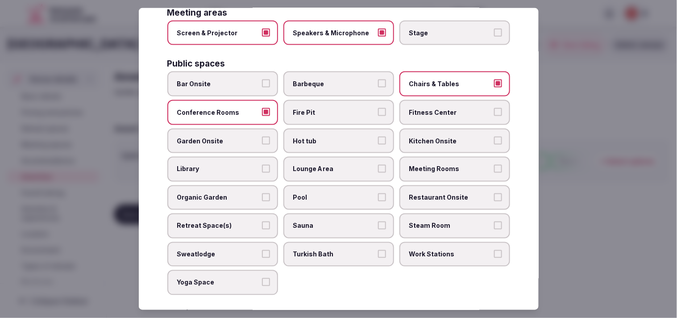
click at [329, 108] on span "Fitness Center" at bounding box center [450, 112] width 82 height 9
click at [329, 108] on button "Fitness Center" at bounding box center [498, 112] width 8 height 8
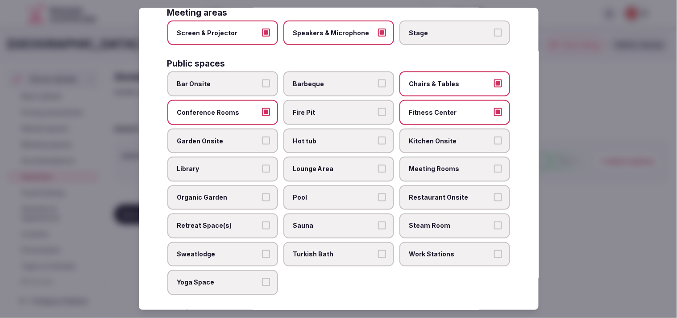
click at [246, 136] on span "Garden Onsite" at bounding box center [218, 140] width 82 height 9
click at [262, 136] on button "Garden Onsite" at bounding box center [266, 140] width 8 height 8
click at [257, 136] on span "Garden Onsite" at bounding box center [218, 140] width 82 height 9
click at [262, 136] on button "Garden Onsite" at bounding box center [266, 140] width 8 height 8
click at [329, 165] on span "Lounge Area" at bounding box center [334, 169] width 82 height 9
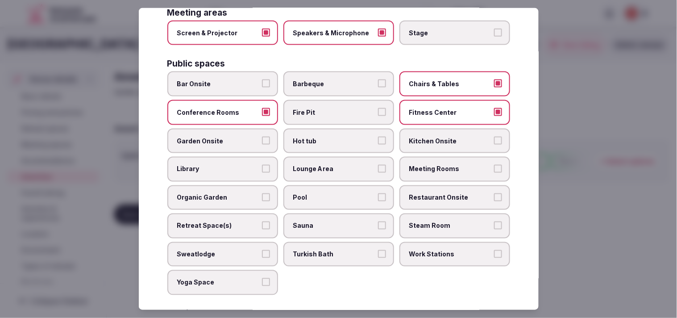
click at [329, 165] on button "Lounge Area" at bounding box center [382, 169] width 8 height 8
click at [329, 165] on span "Meeting Rooms" at bounding box center [450, 169] width 82 height 9
click at [329, 165] on button "Meeting Rooms" at bounding box center [498, 169] width 8 height 8
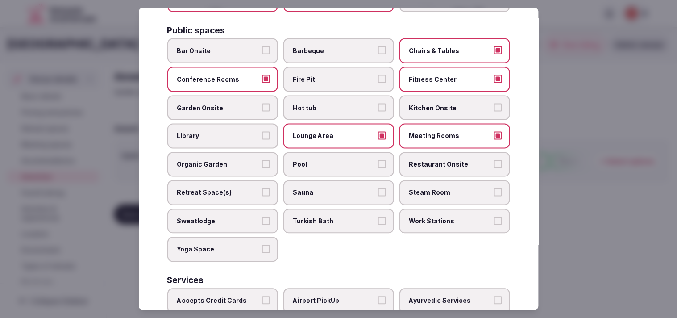
scroll to position [347, 0]
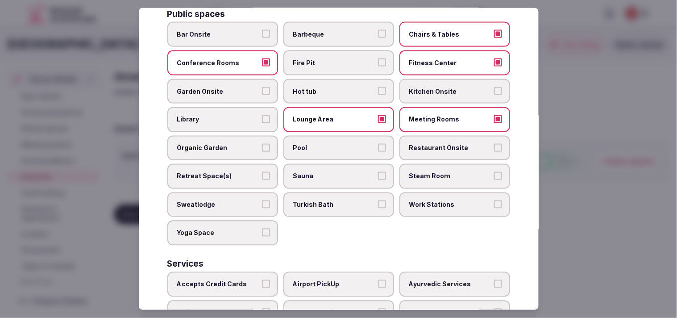
click at [329, 144] on span "Pool" at bounding box center [334, 148] width 82 height 9
click at [329, 144] on button "Pool" at bounding box center [382, 148] width 8 height 8
click at [329, 136] on label "Restaurant Onsite" at bounding box center [455, 148] width 111 height 25
click at [329, 144] on button "Restaurant Onsite" at bounding box center [498, 148] width 8 height 8
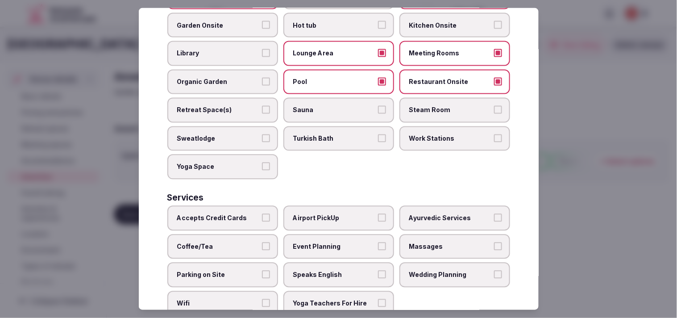
scroll to position [416, 0]
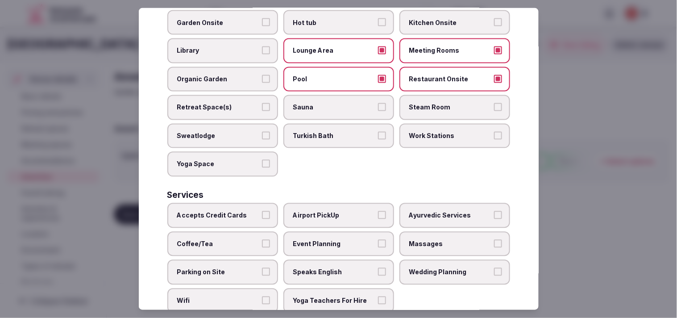
click at [264, 203] on label "Accepts Credit Cards" at bounding box center [222, 215] width 111 height 25
click at [264, 211] on button "Accepts Credit Cards" at bounding box center [266, 215] width 8 height 8
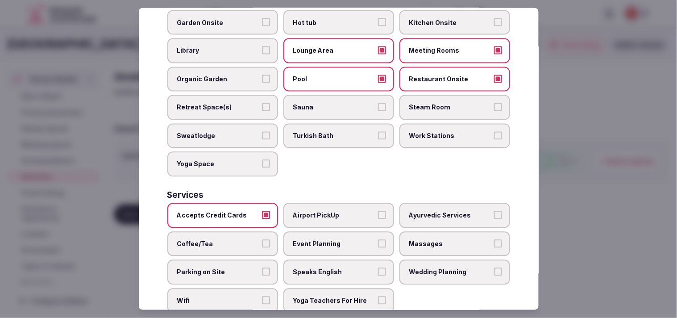
drag, startPoint x: 415, startPoint y: 221, endPoint x: 394, endPoint y: 224, distance: 21.2
click at [329, 239] on span "Massages" at bounding box center [450, 243] width 82 height 9
click at [249, 239] on span "Coffee/Tea" at bounding box center [218, 243] width 82 height 9
click at [262, 239] on button "Coffee/Tea" at bounding box center [266, 243] width 8 height 8
click at [329, 268] on span "Speaks English" at bounding box center [334, 272] width 82 height 9
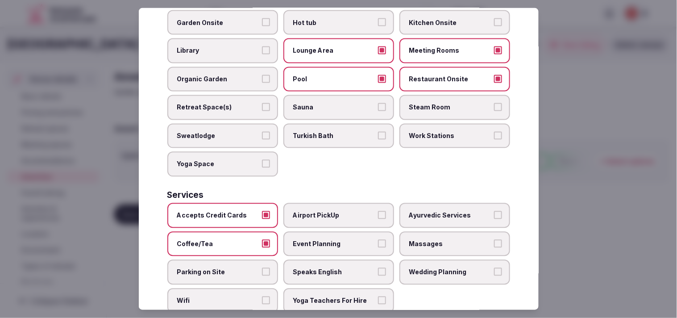
click at [329, 268] on button "Speaks English" at bounding box center [382, 272] width 8 height 8
click at [253, 288] on label "Wifi" at bounding box center [222, 300] width 111 height 25
click at [262, 296] on button "Wifi" at bounding box center [266, 300] width 8 height 8
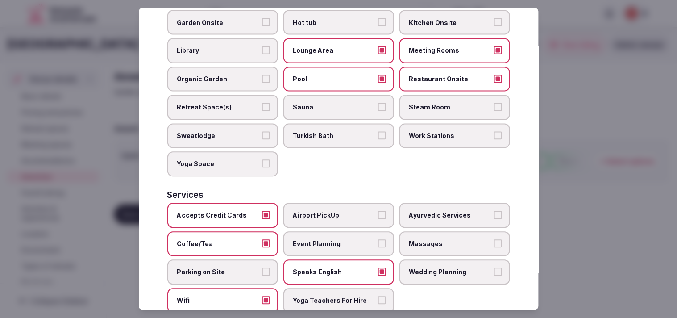
click at [329, 231] on label "Massages" at bounding box center [455, 243] width 111 height 25
click at [329, 239] on button "Massages" at bounding box center [498, 243] width 8 height 8
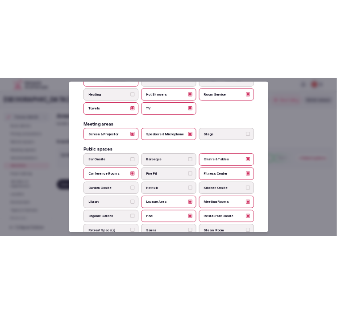
scroll to position [0, 0]
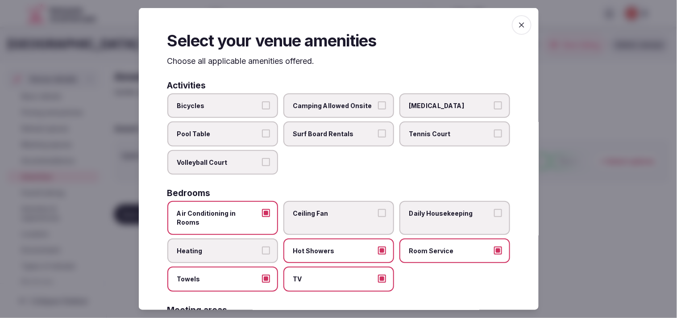
click at [329, 25] on icon "button" at bounding box center [521, 24] width 5 height 5
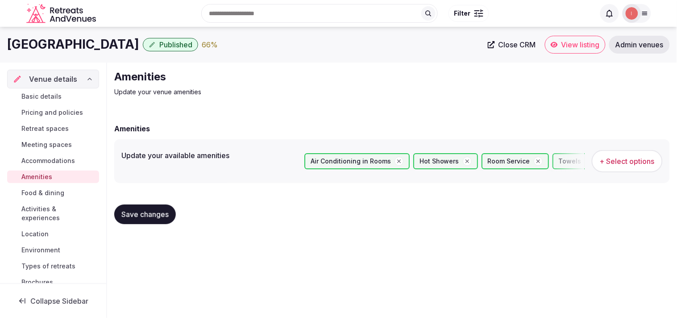
click at [157, 212] on span "Save changes" at bounding box center [144, 214] width 47 height 9
click at [37, 190] on span "Food & dining" at bounding box center [42, 192] width 43 height 9
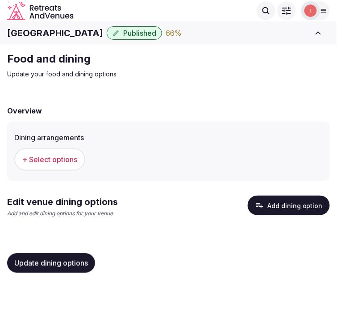
click at [68, 158] on span "+ Select options" at bounding box center [49, 159] width 55 height 10
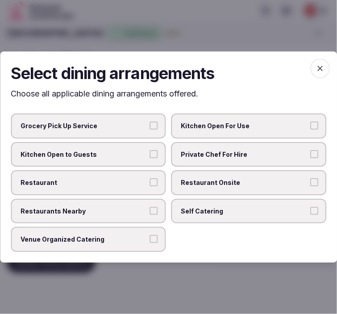
click at [182, 175] on label "Restaurant Onsite" at bounding box center [248, 182] width 155 height 25
click at [310, 178] on button "Restaurant Onsite" at bounding box center [314, 182] width 8 height 8
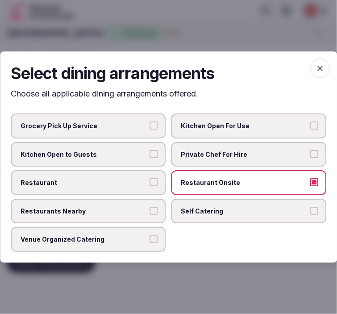
click at [153, 179] on button "Restaurant" at bounding box center [154, 182] width 8 height 8
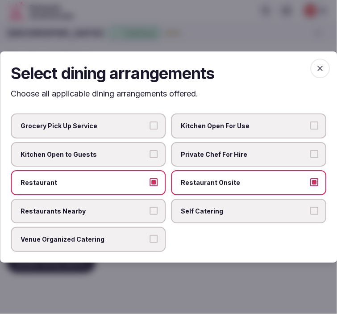
click at [143, 235] on span "Venue Organized Catering" at bounding box center [84, 239] width 127 height 9
click at [150, 235] on button "Venue Organized Catering" at bounding box center [154, 239] width 8 height 8
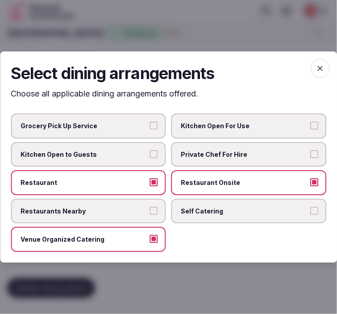
click at [323, 72] on icon "button" at bounding box center [320, 68] width 9 height 9
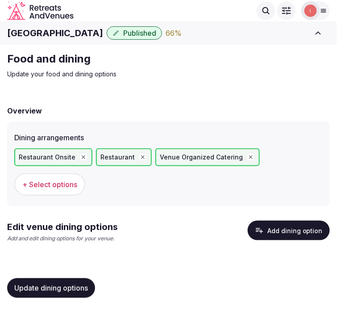
click at [295, 222] on button "Add dining option" at bounding box center [289, 231] width 82 height 20
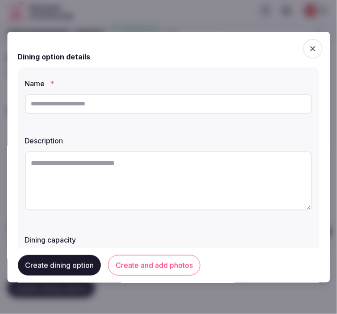
click at [180, 103] on input "text" at bounding box center [168, 104] width 287 height 20
paste input "**********"
click at [65, 103] on input "**********" at bounding box center [168, 104] width 287 height 20
click at [82, 103] on input "**********" at bounding box center [168, 104] width 287 height 20
type input "**********"
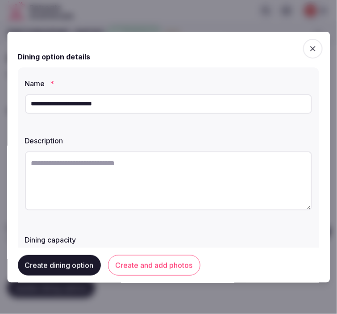
click at [211, 186] on textarea at bounding box center [168, 180] width 287 height 59
paste textarea "**********"
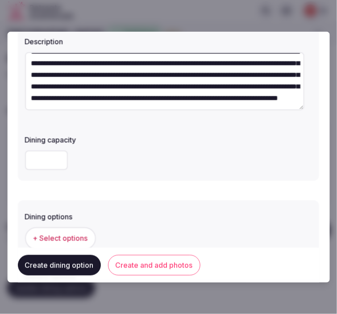
scroll to position [149, 0]
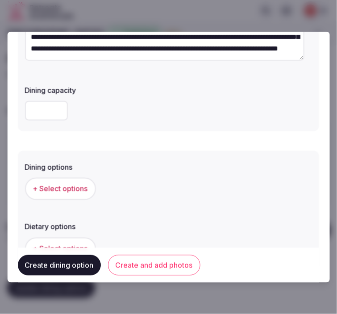
type textarea "**********"
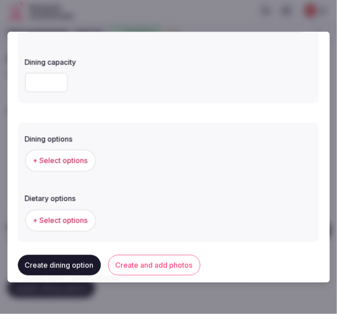
scroll to position [198, 0]
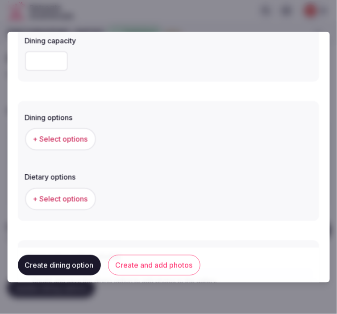
click at [69, 141] on span "+ Select options" at bounding box center [60, 139] width 55 height 10
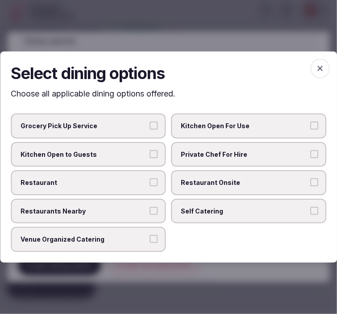
drag, startPoint x: 199, startPoint y: 184, endPoint x: 172, endPoint y: 179, distance: 27.8
click at [199, 184] on span "Restaurant Onsite" at bounding box center [244, 182] width 127 height 9
click at [310, 184] on button "Restaurant Onsite" at bounding box center [314, 182] width 8 height 8
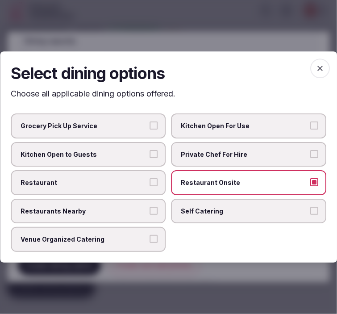
click at [150, 177] on label "Restaurant" at bounding box center [88, 182] width 155 height 25
click at [150, 178] on button "Restaurant" at bounding box center [154, 182] width 8 height 8
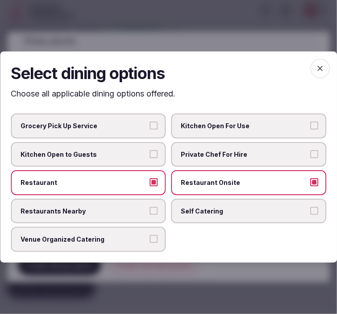
click at [146, 235] on span "Venue Organized Catering" at bounding box center [84, 239] width 127 height 9
click at [150, 235] on button "Venue Organized Catering" at bounding box center [154, 239] width 8 height 8
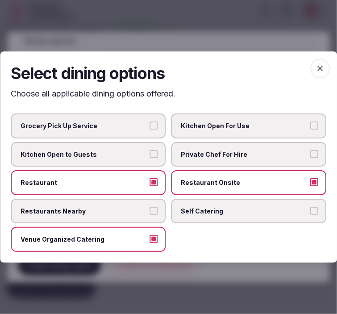
click at [317, 71] on icon "button" at bounding box center [320, 68] width 9 height 9
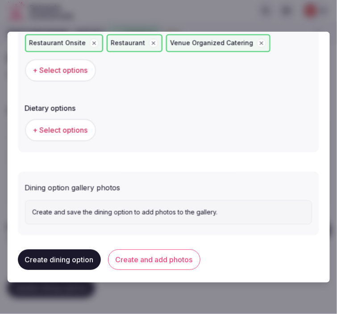
scroll to position [295, 0]
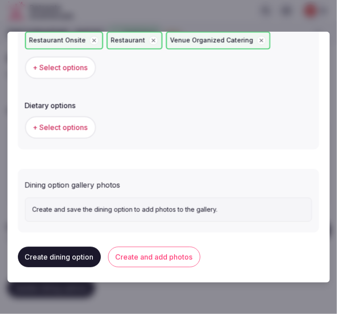
click at [67, 119] on button "+ Select options" at bounding box center [60, 128] width 71 height 22
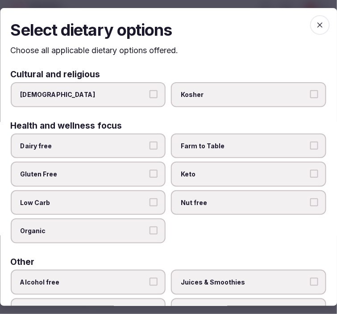
click at [310, 19] on span "button" at bounding box center [320, 25] width 20 height 20
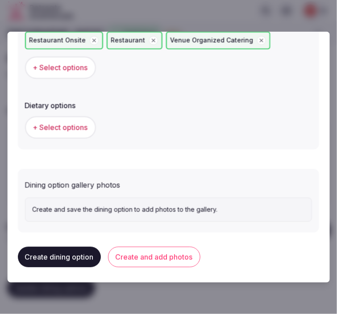
click at [79, 114] on div "+ Select options" at bounding box center [168, 127] width 287 height 29
click at [154, 255] on button "Create and add photos" at bounding box center [154, 257] width 92 height 21
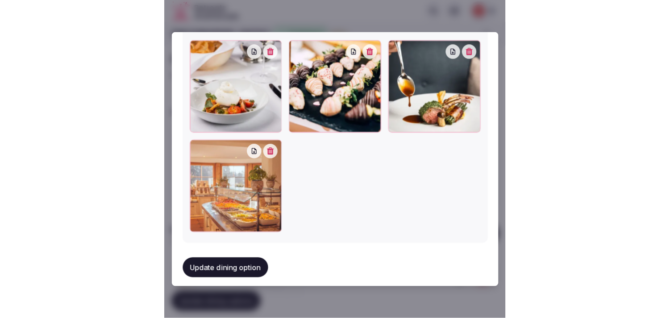
scroll to position [592, 0]
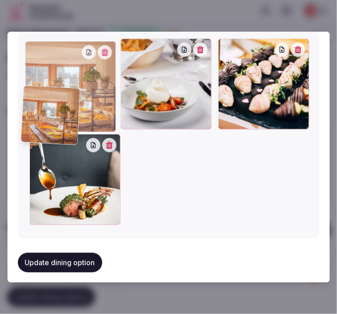
drag, startPoint x: 35, startPoint y: 145, endPoint x: 32, endPoint y: 100, distance: 45.2
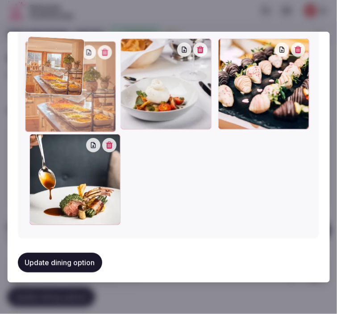
click at [32, 100] on div at bounding box center [70, 86] width 91 height 91
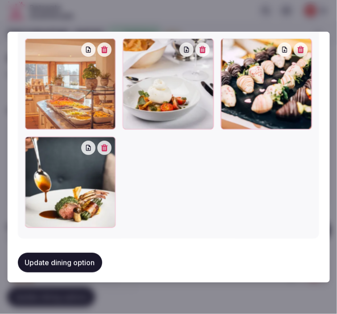
click at [47, 253] on button "Update dining option" at bounding box center [60, 263] width 84 height 20
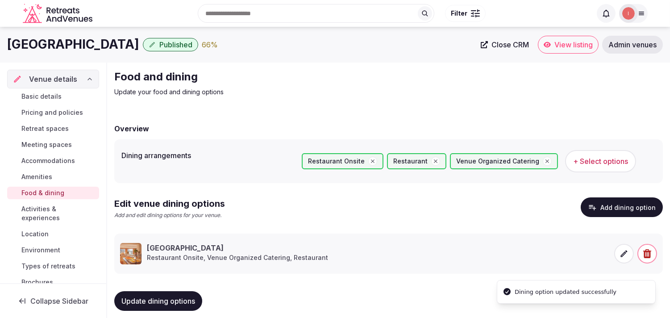
click at [55, 217] on span "Activities & experiences" at bounding box center [58, 213] width 74 height 18
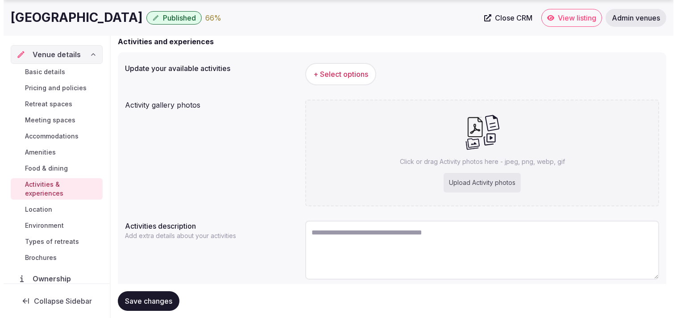
scroll to position [99, 0]
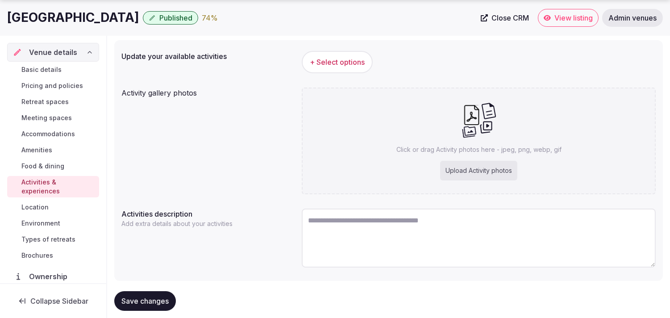
click at [326, 57] on span "+ Select options" at bounding box center [337, 62] width 55 height 10
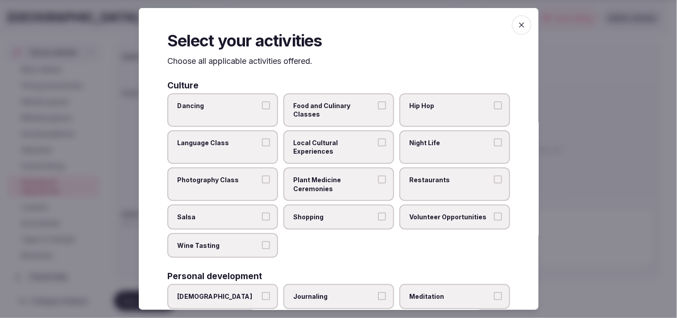
click at [329, 137] on label "Local Cultural Experiences" at bounding box center [338, 146] width 111 height 33
click at [329, 138] on button "Local Cultural Experiences" at bounding box center [382, 142] width 8 height 8
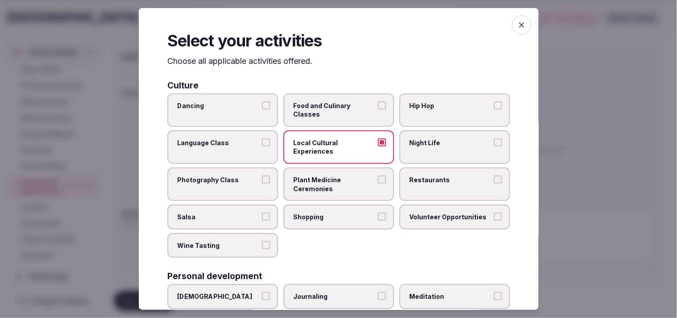
click at [329, 179] on span "Restaurants" at bounding box center [450, 179] width 82 height 9
click at [329, 179] on button "Restaurants" at bounding box center [498, 179] width 8 height 8
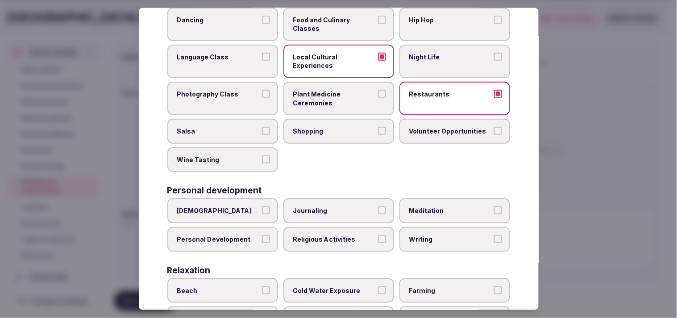
scroll to position [149, 0]
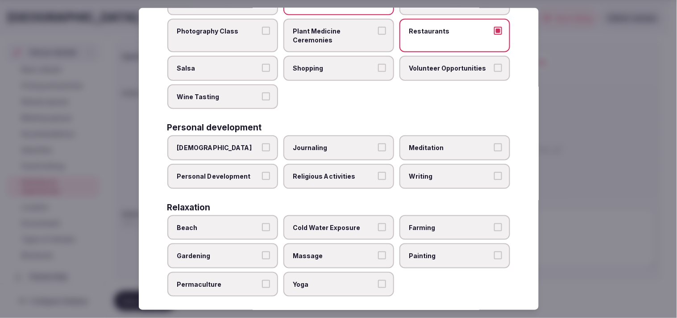
click at [217, 172] on span "Personal Development" at bounding box center [218, 176] width 82 height 9
click at [262, 172] on button "Personal Development" at bounding box center [266, 176] width 8 height 8
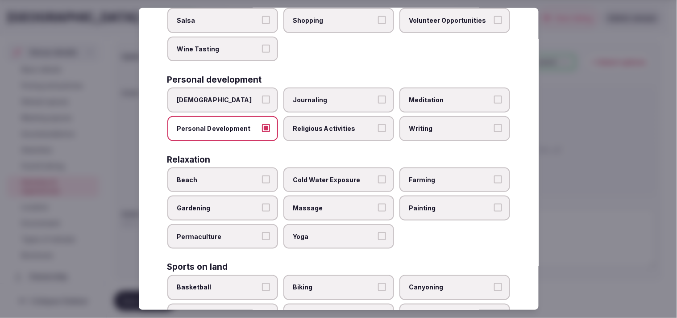
scroll to position [248, 0]
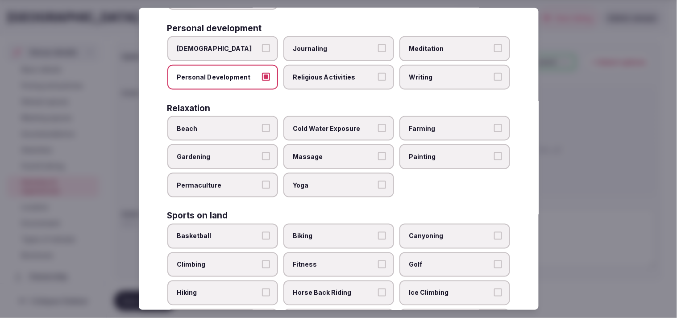
click at [326, 152] on span "Massage" at bounding box center [334, 156] width 82 height 9
click at [329, 152] on button "Massage" at bounding box center [382, 156] width 8 height 8
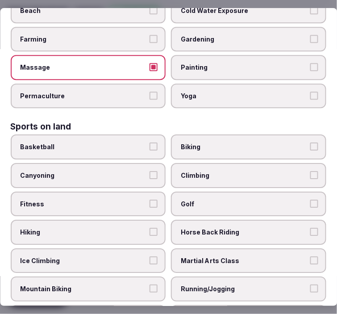
scroll to position [431, 0]
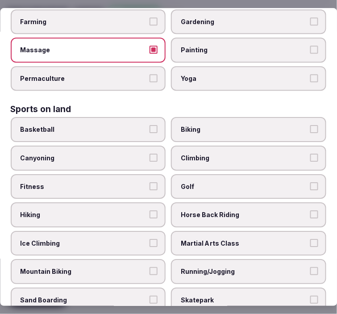
click at [131, 181] on label "Fitness" at bounding box center [88, 186] width 155 height 25
click at [150, 182] on button "Fitness" at bounding box center [154, 186] width 8 height 8
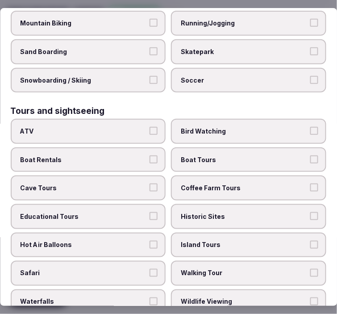
scroll to position [729, 0]
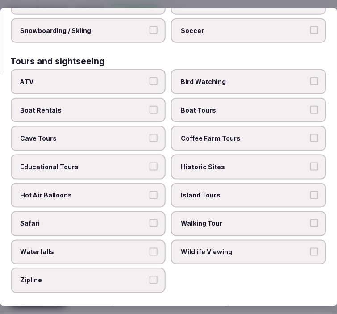
click at [193, 219] on span "Walking Tour" at bounding box center [244, 223] width 127 height 9
click at [310, 219] on button "Walking Tour" at bounding box center [314, 223] width 8 height 8
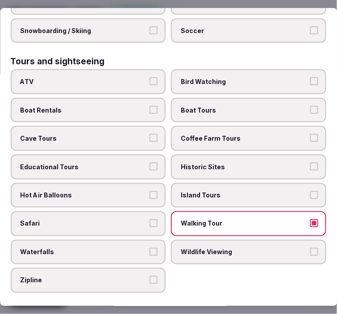
click at [204, 154] on label "Historic Sites" at bounding box center [248, 166] width 155 height 25
click at [310, 162] on button "Historic Sites" at bounding box center [314, 166] width 8 height 8
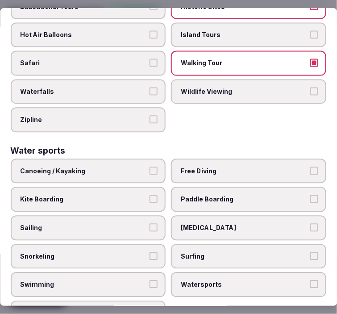
scroll to position [890, 0]
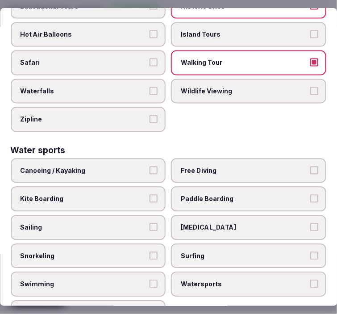
click at [234, 243] on label "Surfing" at bounding box center [248, 255] width 155 height 25
click at [310, 251] on button "Surfing" at bounding box center [314, 255] width 8 height 8
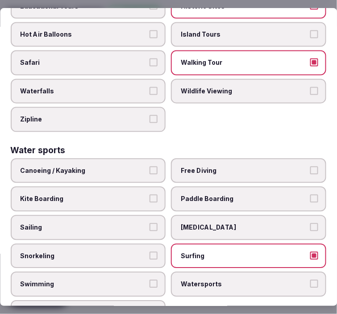
drag, startPoint x: 242, startPoint y: 212, endPoint x: 205, endPoint y: 229, distance: 40.8
click at [242, 212] on div "Canoeing / Kayaking Free Diving Kite Boarding Paddle Boarding Sailing [MEDICAL_…" at bounding box center [169, 241] width 316 height 167
click at [184, 243] on label "Surfing" at bounding box center [248, 255] width 155 height 25
click at [310, 251] on button "Surfing" at bounding box center [314, 255] width 8 height 8
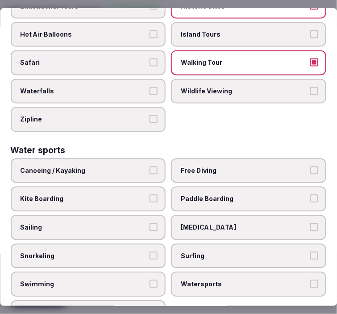
click at [132, 271] on label "Swimming" at bounding box center [88, 283] width 155 height 25
click at [150, 279] on button "Swimming" at bounding box center [154, 283] width 8 height 8
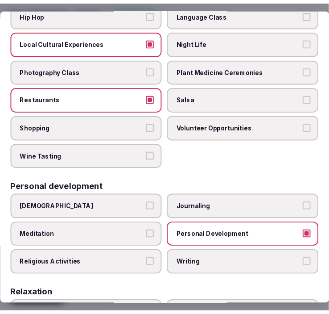
scroll to position [0, 0]
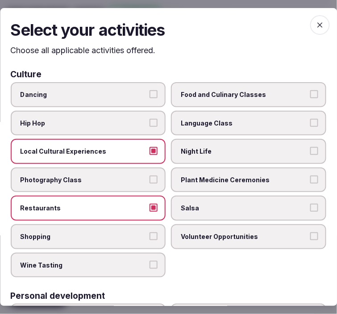
click at [316, 24] on icon "button" at bounding box center [320, 25] width 9 height 9
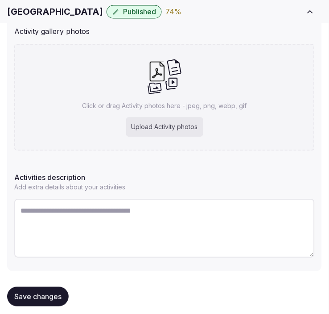
scroll to position [201, 0]
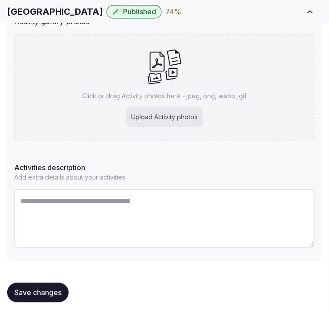
click at [173, 212] on textarea at bounding box center [164, 218] width 301 height 59
paste textarea "**********"
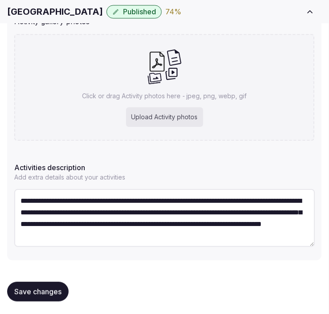
type textarea "**********"
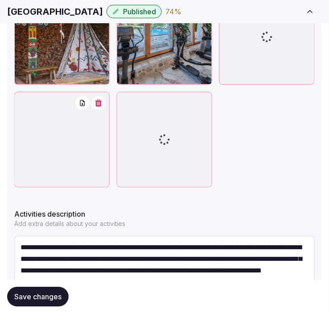
scroll to position [427, 0]
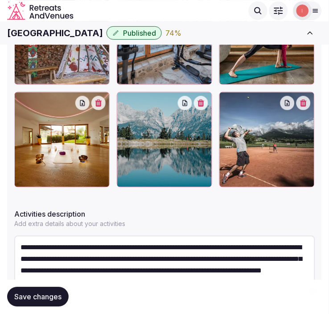
drag, startPoint x: 106, startPoint y: 197, endPoint x: 121, endPoint y: 196, distance: 14.8
click at [106, 197] on div "Update your available activities Local Cultural Experiences Restaurants Persona…" at bounding box center [164, 1] width 315 height 612
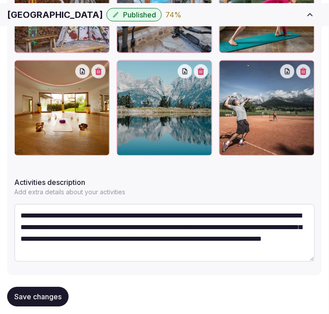
scroll to position [474, 0]
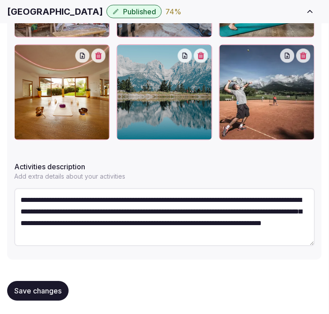
click at [37, 289] on span "Save changes" at bounding box center [37, 291] width 47 height 9
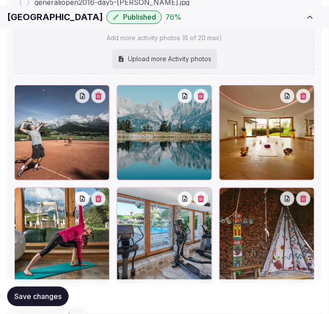
scroll to position [421, 0]
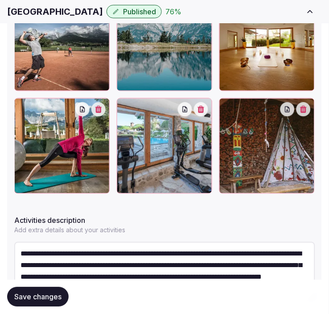
click at [71, 296] on div "Save changes" at bounding box center [164, 297] width 315 height 20
click at [46, 302] on button "Save changes" at bounding box center [38, 297] width 62 height 20
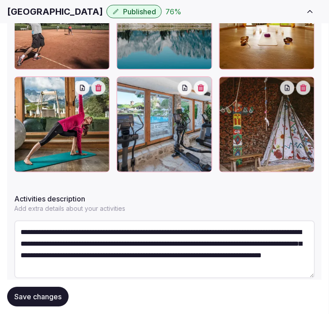
scroll to position [474, 0]
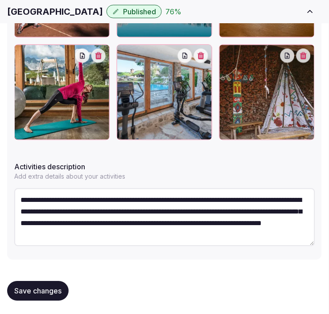
click at [48, 291] on span "Save changes" at bounding box center [37, 291] width 47 height 9
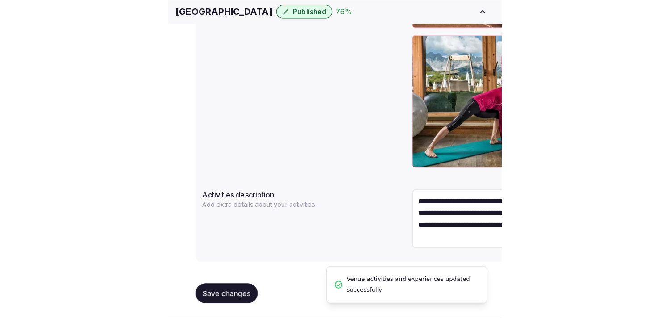
scroll to position [364, 0]
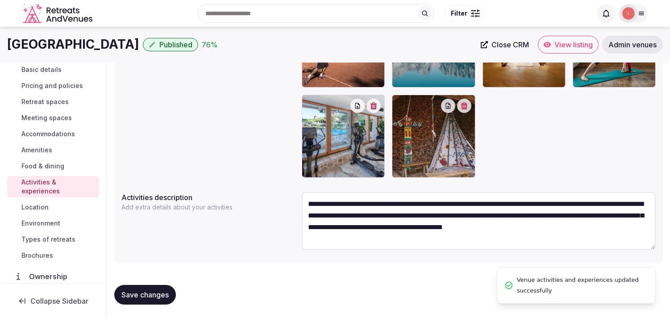
click at [35, 204] on span "Location" at bounding box center [34, 207] width 27 height 9
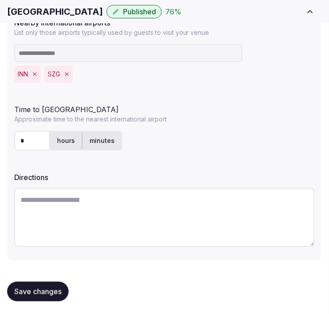
scroll to position [313, 0]
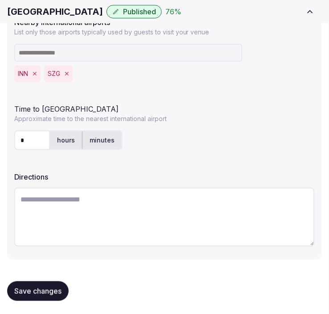
click at [63, 283] on button "Save changes" at bounding box center [38, 291] width 62 height 20
click at [50, 283] on button "Save changes" at bounding box center [38, 291] width 62 height 20
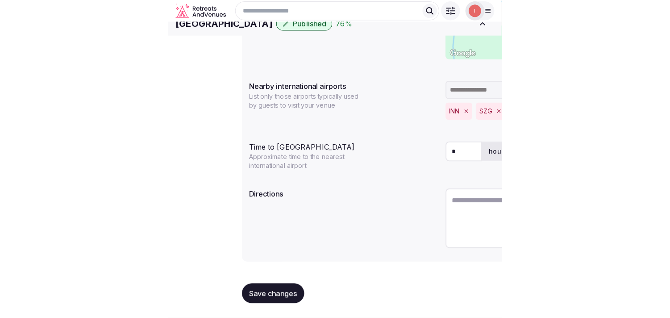
scroll to position [222, 0]
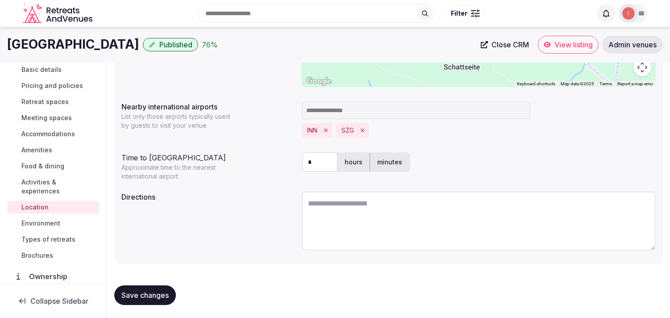
click at [45, 219] on span "Environment" at bounding box center [40, 223] width 39 height 9
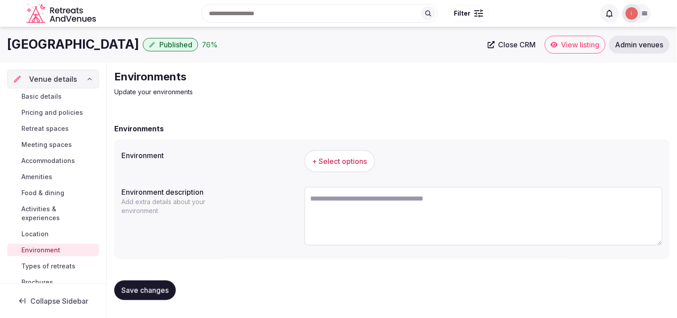
click at [329, 158] on span "+ Select options" at bounding box center [339, 161] width 55 height 10
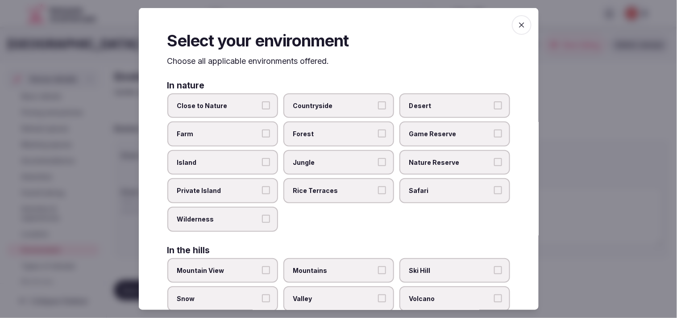
click at [231, 113] on label "Close to Nature" at bounding box center [222, 105] width 111 height 25
click at [262, 109] on button "Close to Nature" at bounding box center [266, 105] width 8 height 8
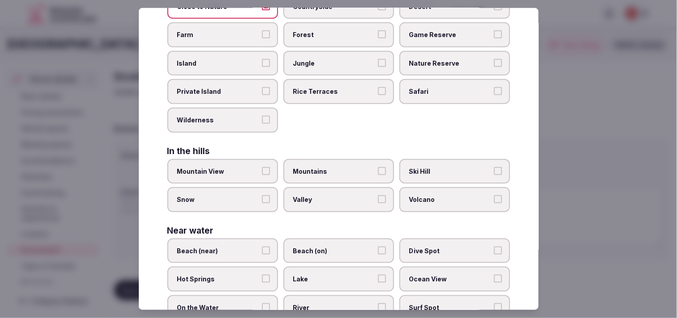
click at [254, 167] on span "Mountain View" at bounding box center [218, 171] width 82 height 9
click at [262, 167] on button "Mountain View" at bounding box center [266, 171] width 8 height 8
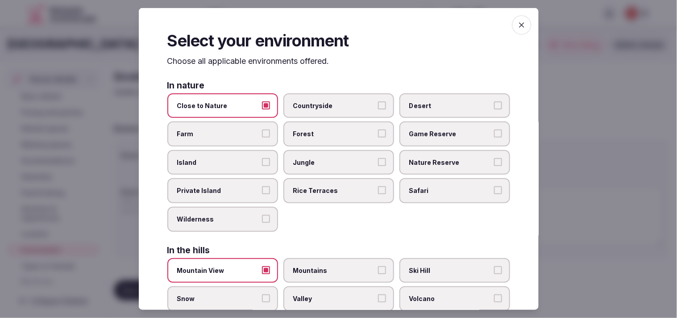
click at [329, 266] on span "Mountains" at bounding box center [334, 270] width 82 height 9
click at [329, 266] on button "Mountains" at bounding box center [382, 270] width 8 height 8
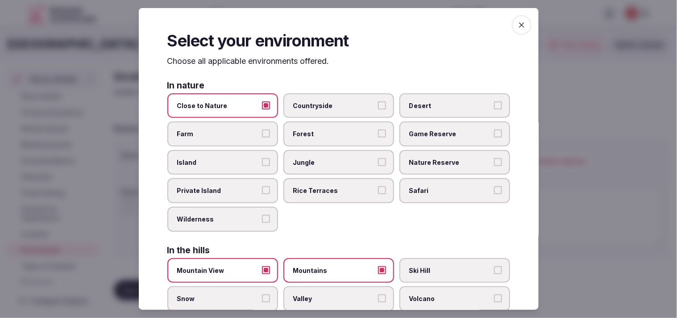
click at [329, 29] on span "button" at bounding box center [522, 25] width 20 height 20
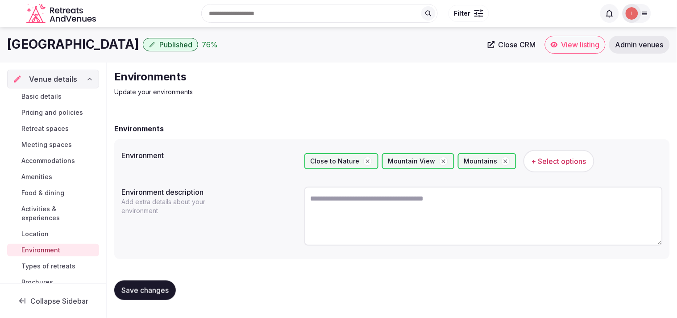
click at [167, 286] on span "Save changes" at bounding box center [144, 290] width 47 height 9
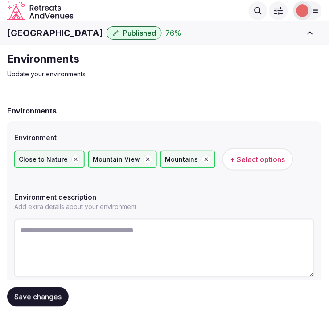
scroll to position [30, 0]
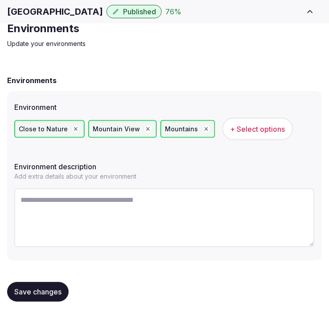
click at [54, 283] on button "Save changes" at bounding box center [38, 292] width 62 height 20
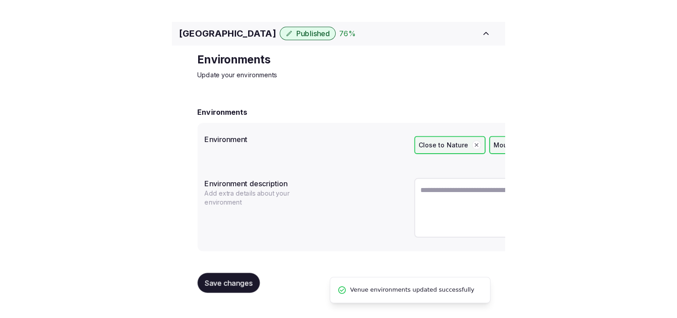
scroll to position [0, 0]
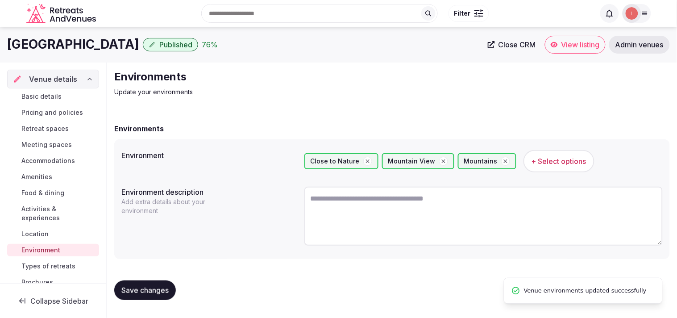
click at [49, 263] on span "Types of retreats" at bounding box center [48, 266] width 54 height 9
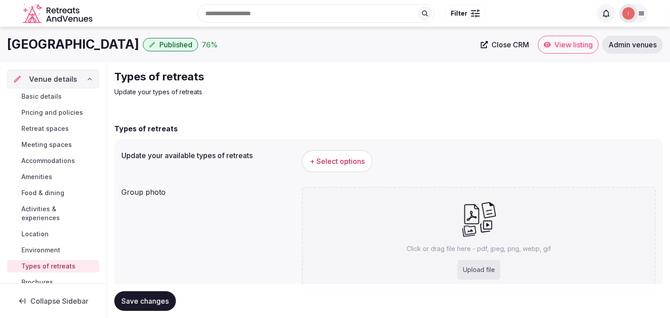
click at [329, 165] on span "+ Select options" at bounding box center [337, 161] width 55 height 10
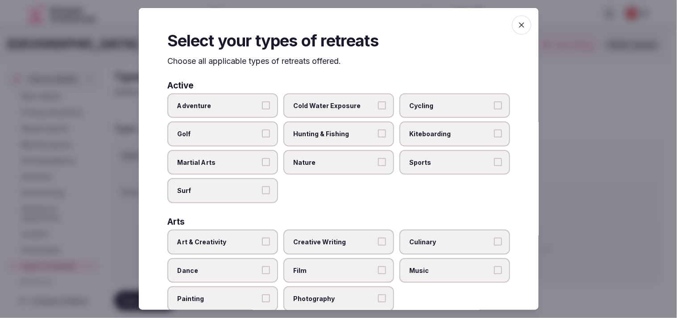
click at [238, 110] on label "Adventure" at bounding box center [222, 105] width 111 height 25
click at [262, 109] on button "Adventure" at bounding box center [266, 105] width 8 height 8
click at [329, 126] on label "Hunting & Fishing" at bounding box center [338, 133] width 111 height 25
click at [329, 129] on button "Hunting & Fishing" at bounding box center [382, 133] width 8 height 8
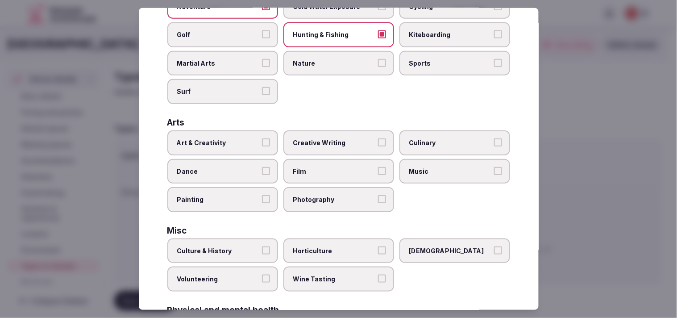
scroll to position [149, 0]
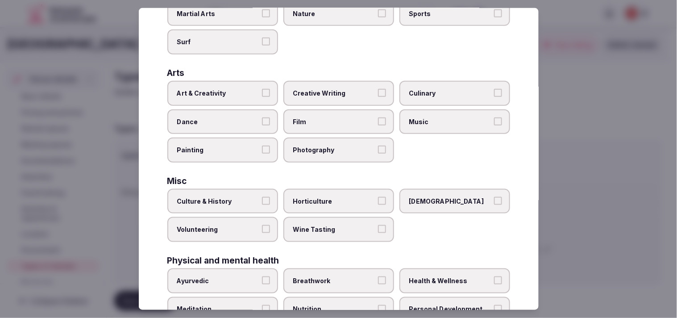
click at [247, 92] on span "Art & Creativity" at bounding box center [218, 93] width 82 height 9
click at [262, 92] on button "Art & Creativity" at bounding box center [266, 93] width 8 height 8
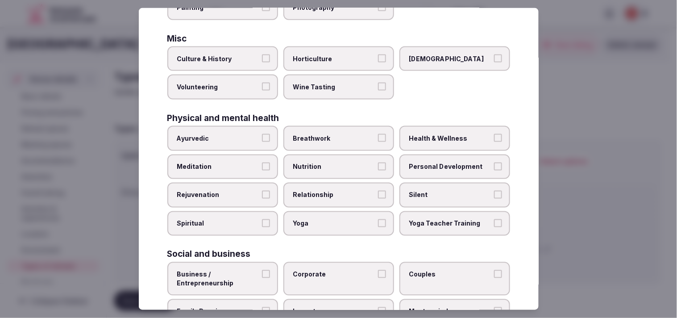
scroll to position [297, 0]
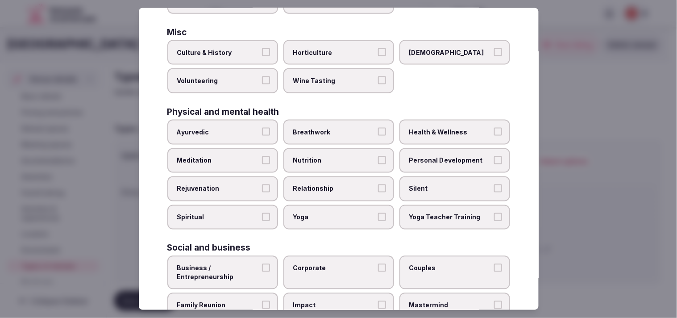
click at [329, 215] on label "Yoga" at bounding box center [338, 217] width 111 height 25
click at [329, 215] on button "Yoga" at bounding box center [382, 217] width 8 height 8
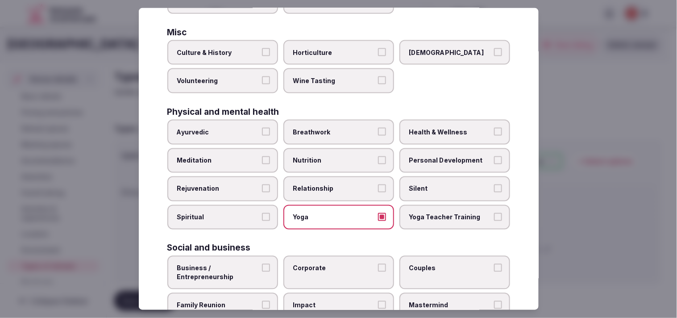
click at [329, 184] on span "Relationship" at bounding box center [334, 188] width 82 height 9
click at [329, 184] on button "Relationship" at bounding box center [382, 188] width 8 height 8
click at [329, 184] on span "Relationship" at bounding box center [334, 188] width 82 height 9
click at [329, 184] on button "Relationship" at bounding box center [382, 188] width 8 height 8
click at [329, 156] on label "Nutrition" at bounding box center [338, 160] width 111 height 25
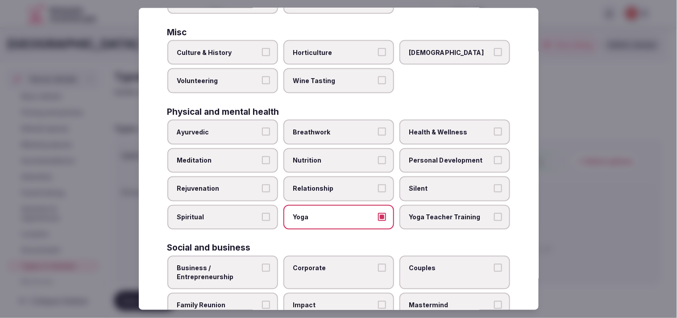
click at [329, 156] on button "Nutrition" at bounding box center [382, 160] width 8 height 8
click at [329, 156] on span "Personal Development" at bounding box center [450, 160] width 82 height 9
click at [329, 156] on button "Personal Development" at bounding box center [498, 160] width 8 height 8
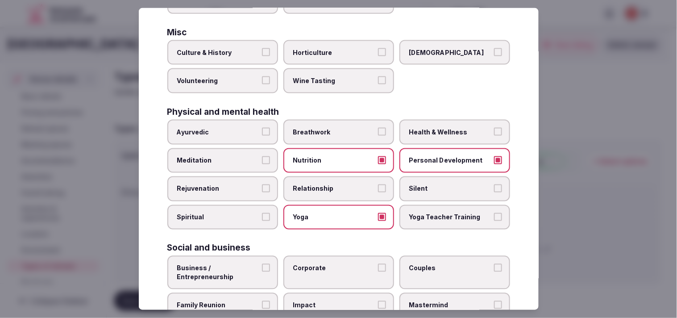
click at [329, 120] on label "Health & Wellness" at bounding box center [455, 132] width 111 height 25
click at [329, 128] on button "Health & Wellness" at bounding box center [498, 132] width 8 height 8
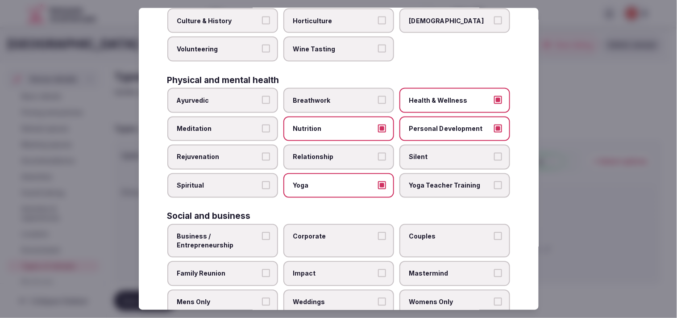
scroll to position [342, 0]
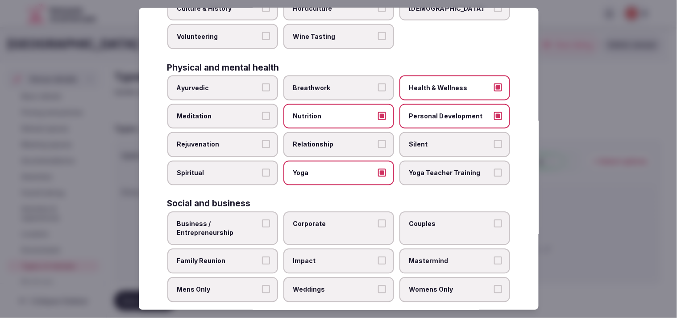
click at [318, 218] on label "Corporate" at bounding box center [338, 228] width 111 height 33
click at [329, 220] on button "Corporate" at bounding box center [382, 224] width 8 height 8
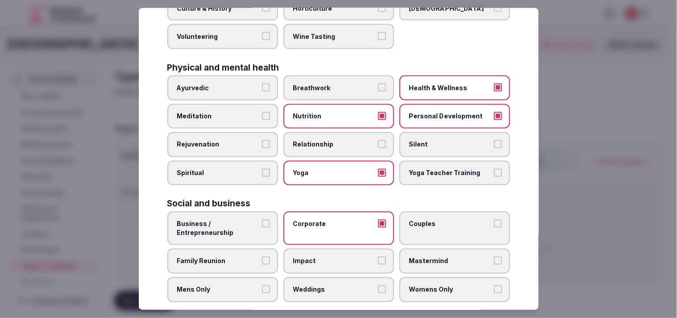
click at [266, 220] on button "Business / Entrepreneurship" at bounding box center [266, 224] width 8 height 8
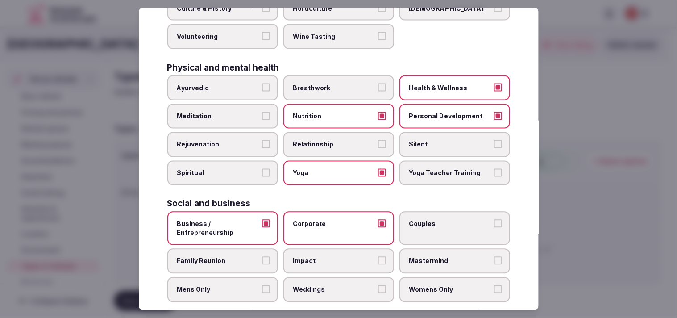
click at [329, 220] on span "Couples" at bounding box center [450, 224] width 82 height 9
click at [329, 220] on button "Couples" at bounding box center [498, 224] width 8 height 8
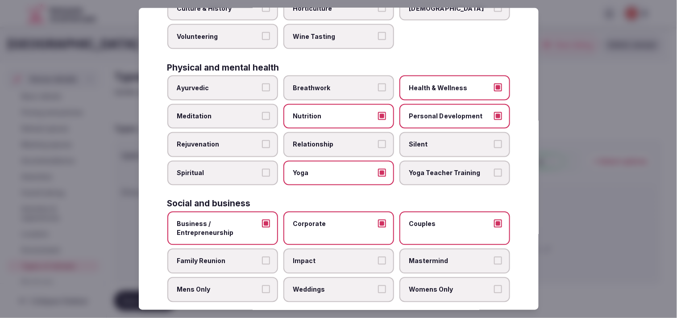
click at [329, 257] on span "Impact" at bounding box center [334, 261] width 82 height 9
click at [329, 257] on button "Impact" at bounding box center [382, 261] width 8 height 8
click at [243, 257] on span "Family Reunion" at bounding box center [218, 261] width 82 height 9
click at [262, 257] on button "Family Reunion" at bounding box center [266, 261] width 8 height 8
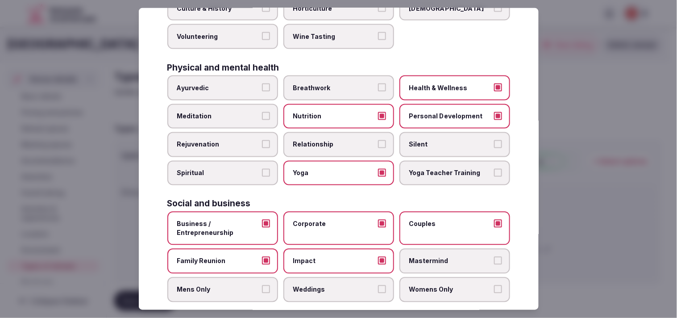
click at [329, 257] on button "Impact" at bounding box center [382, 261] width 8 height 8
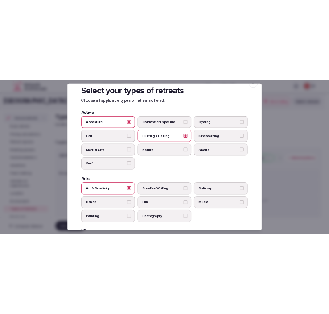
scroll to position [0, 0]
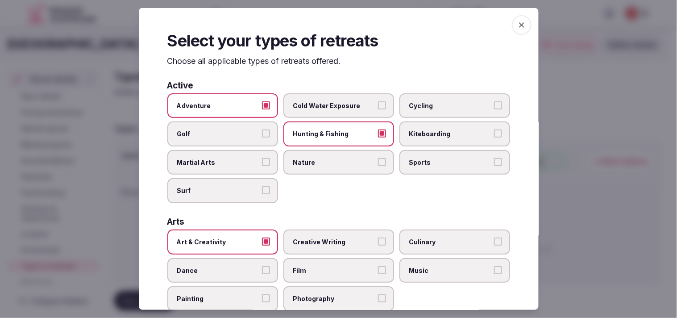
click at [329, 25] on icon "button" at bounding box center [521, 25] width 9 height 9
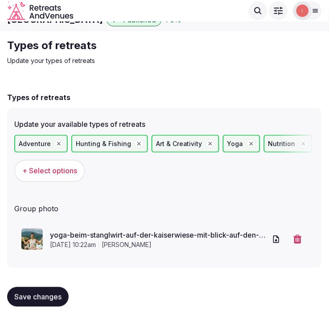
scroll to position [21, 0]
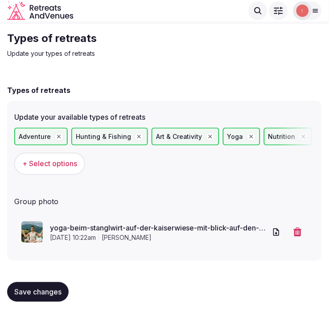
click at [32, 290] on span "Save changes" at bounding box center [37, 291] width 47 height 9
click at [45, 282] on button "Save changes" at bounding box center [38, 292] width 62 height 20
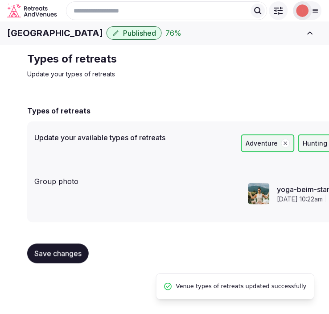
scroll to position [0, 0]
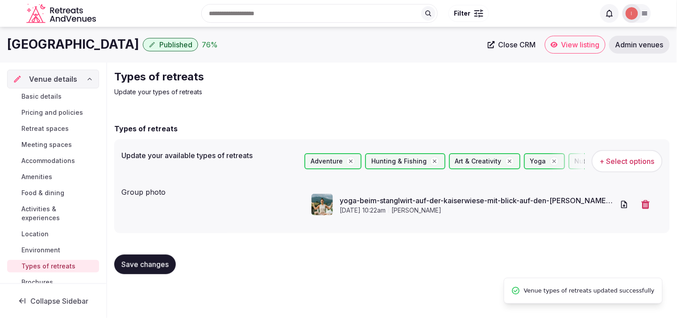
click at [329, 42] on span "Close CRM" at bounding box center [517, 44] width 37 height 9
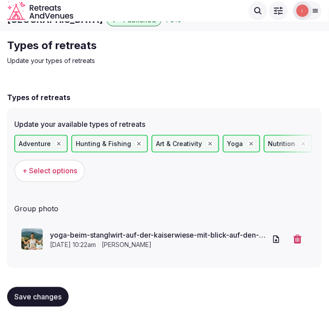
scroll to position [21, 0]
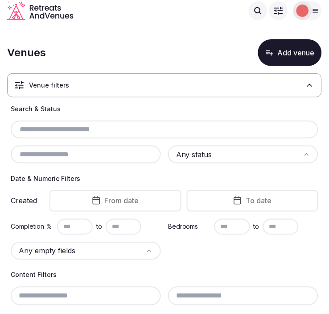
click at [201, 83] on div "Venue filters" at bounding box center [164, 85] width 315 height 24
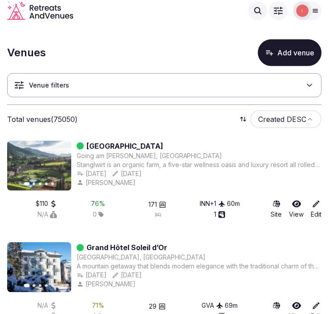
click at [175, 77] on div "Venue filters" at bounding box center [164, 85] width 315 height 24
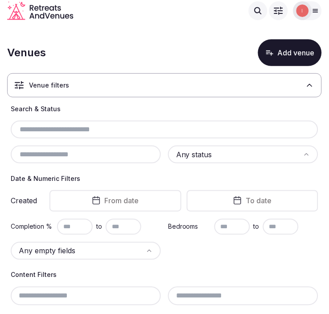
click at [140, 129] on input "text" at bounding box center [164, 129] width 301 height 11
paste input "**********"
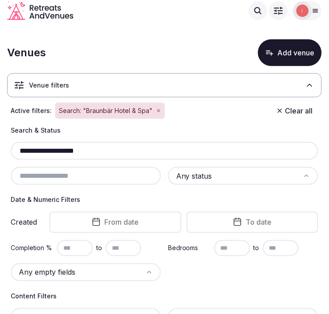
type input "**********"
click at [286, 58] on button "Add venue" at bounding box center [290, 52] width 64 height 27
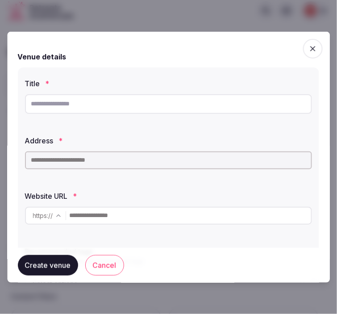
click at [91, 104] on input "text" at bounding box center [168, 104] width 287 height 20
paste input "**********"
type input "**********"
click at [223, 162] on input "text" at bounding box center [168, 160] width 287 height 18
drag, startPoint x: 223, startPoint y: 162, endPoint x: 103, endPoint y: 106, distance: 132.2
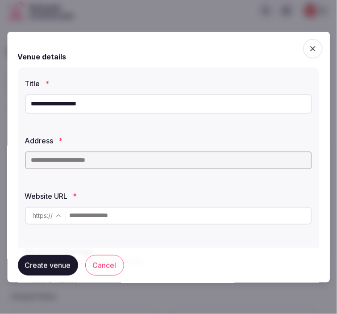
click at [103, 106] on input "**********" at bounding box center [168, 104] width 287 height 20
click at [109, 148] on div at bounding box center [168, 159] width 287 height 25
click at [105, 158] on input "text" at bounding box center [168, 160] width 287 height 18
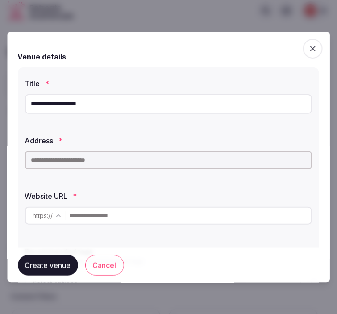
paste input "**********"
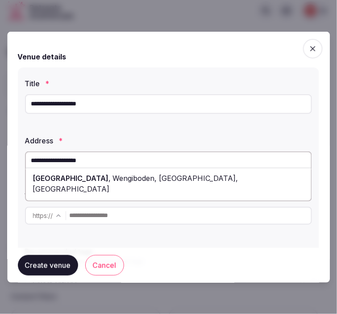
click at [125, 175] on span "Wengiboden, Wengen, Switzerland" at bounding box center [135, 183] width 205 height 20
type input "**********"
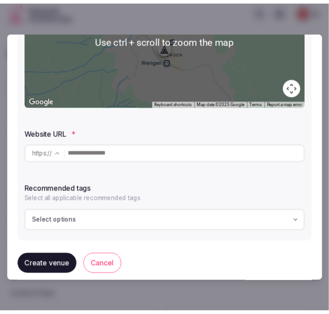
scroll to position [217, 0]
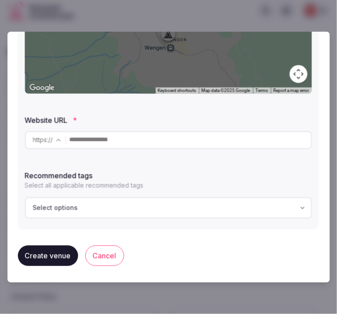
click at [220, 146] on input "text" at bounding box center [191, 140] width 242 height 18
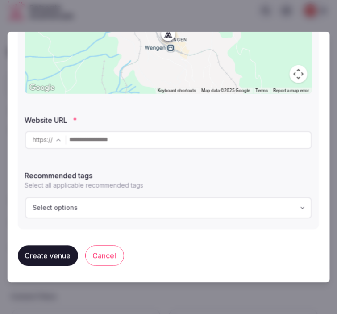
click at [241, 135] on input "text" at bounding box center [191, 140] width 242 height 18
paste input "**********"
type input "**********"
click at [181, 208] on div "Select options" at bounding box center [169, 207] width 282 height 9
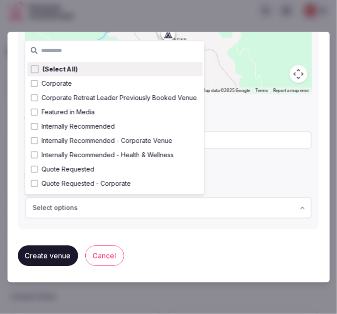
click at [53, 255] on button "Create venue" at bounding box center [48, 255] width 60 height 21
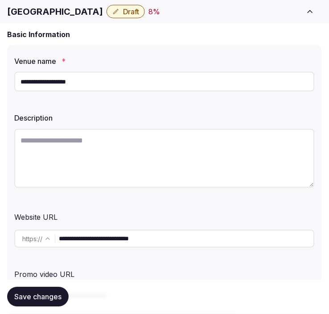
scroll to position [99, 0]
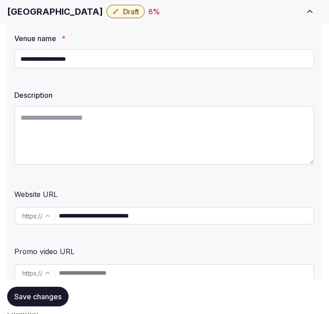
click at [134, 114] on textarea at bounding box center [164, 135] width 301 height 59
paste textarea "**********"
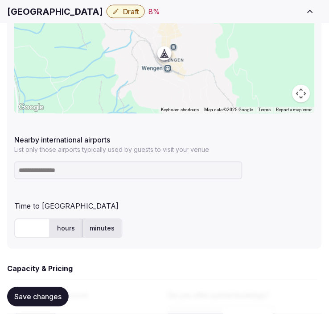
scroll to position [496, 0]
type textarea "**********"
click at [70, 12] on h1 "Braunbär Hotel & Spa" at bounding box center [55, 11] width 96 height 12
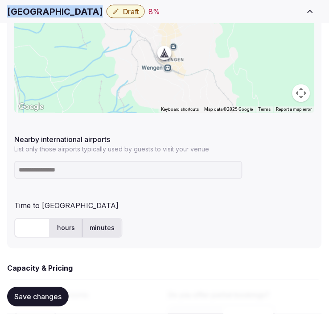
click at [70, 12] on h1 "Braunbär Hotel & Spa" at bounding box center [55, 11] width 96 height 12
copy div "Braunbär Hotel & Spa"
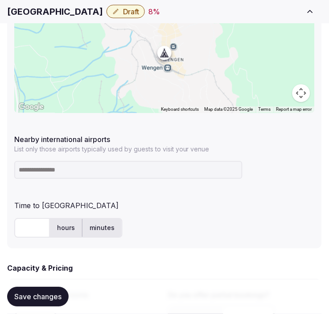
click at [199, 165] on input at bounding box center [128, 170] width 229 height 18
paste input "***"
type input "***"
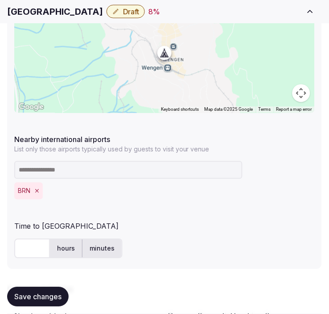
click at [29, 246] on input "text" at bounding box center [32, 249] width 36 height 20
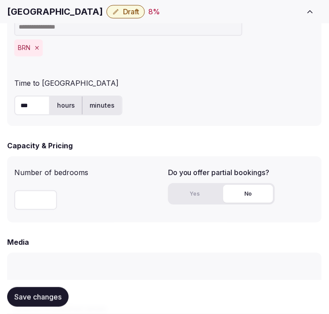
scroll to position [645, 0]
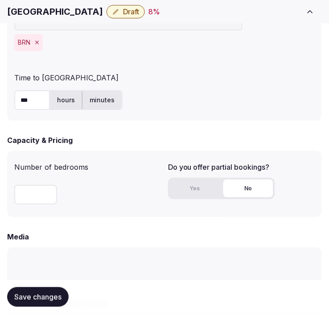
type input "***"
click at [50, 290] on button "Save changes" at bounding box center [38, 297] width 62 height 20
click at [145, 136] on div "Capacity & Pricing" at bounding box center [164, 140] width 315 height 11
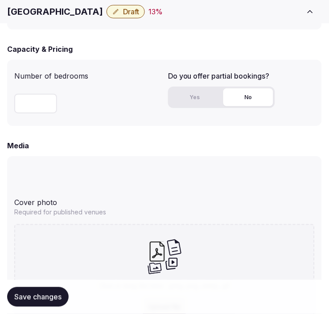
scroll to position [744, 0]
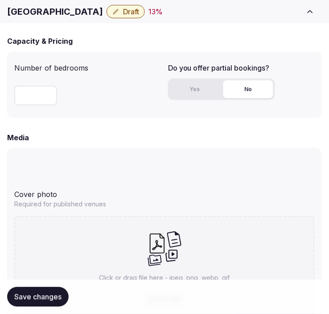
click at [38, 90] on input "number" at bounding box center [35, 96] width 43 height 20
type input "**"
click at [180, 83] on button "Yes" at bounding box center [195, 89] width 50 height 18
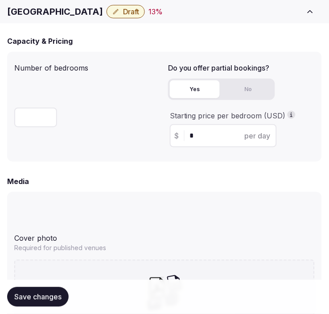
drag, startPoint x: 200, startPoint y: 134, endPoint x: 180, endPoint y: 133, distance: 19.7
click at [180, 133] on div "$ * per day" at bounding box center [223, 135] width 107 height 23
type input "***"
click at [190, 176] on div "Media" at bounding box center [164, 181] width 315 height 11
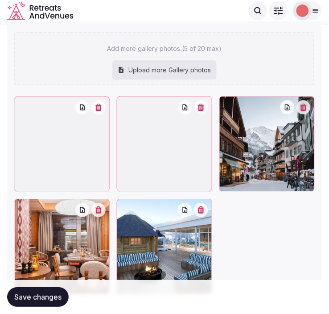
scroll to position [1288, 0]
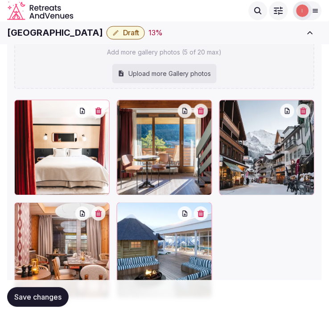
click at [122, 204] on icon at bounding box center [124, 209] width 11 height 11
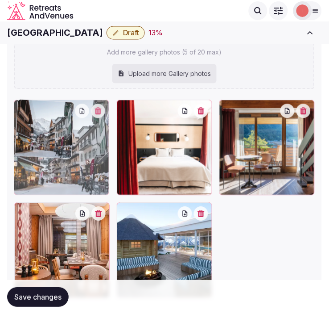
drag, startPoint x: 227, startPoint y: 101, endPoint x: 37, endPoint y: 99, distance: 189.7
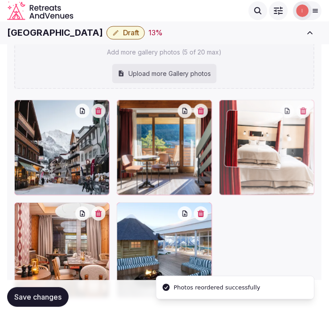
drag, startPoint x: 125, startPoint y: 100, endPoint x: 267, endPoint y: 108, distance: 141.7
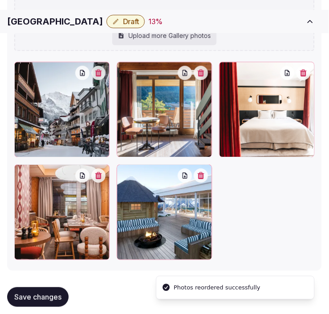
scroll to position [1337, 0]
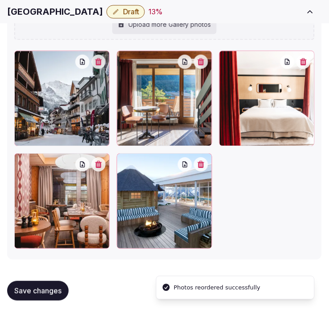
click at [54, 290] on span "Save changes" at bounding box center [37, 290] width 47 height 9
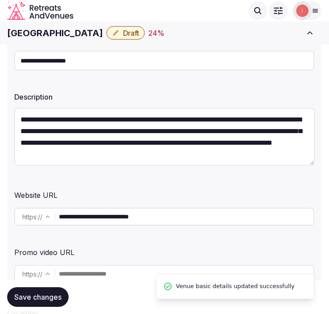
scroll to position [0, 0]
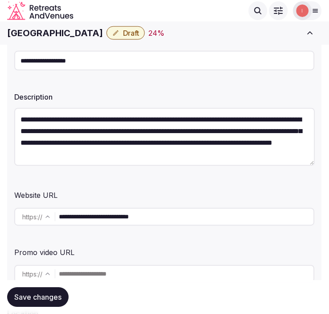
click at [117, 39] on button "Draft" at bounding box center [126, 32] width 38 height 13
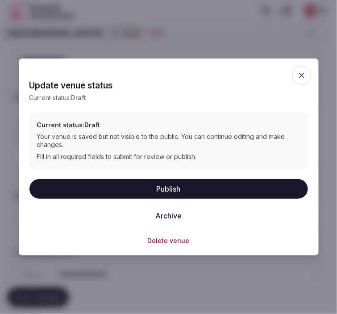
click at [163, 190] on button "Publish" at bounding box center [168, 189] width 279 height 20
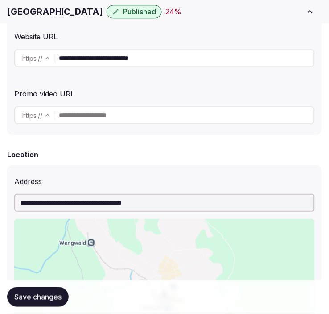
scroll to position [346, 0]
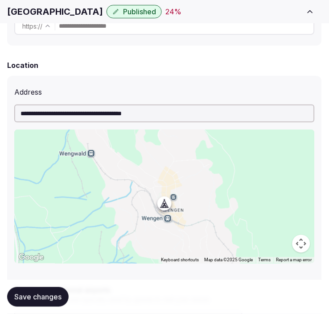
click at [42, 296] on span "Save changes" at bounding box center [37, 296] width 47 height 9
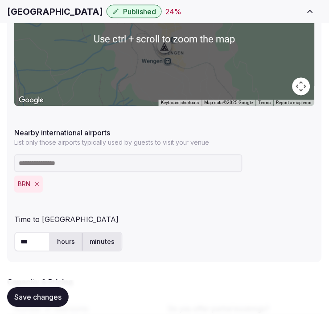
scroll to position [594, 0]
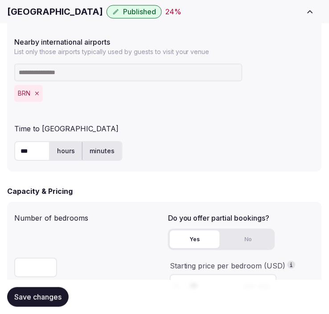
click at [57, 295] on span "Save changes" at bounding box center [37, 296] width 47 height 9
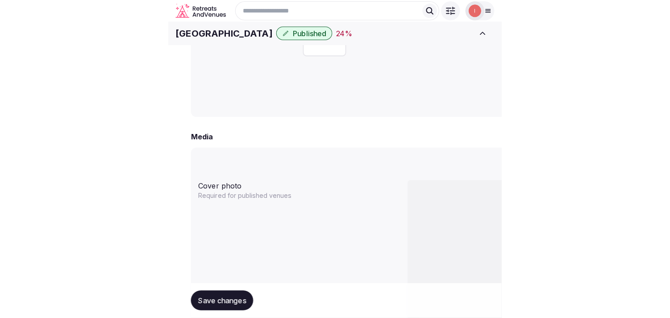
scroll to position [296, 0]
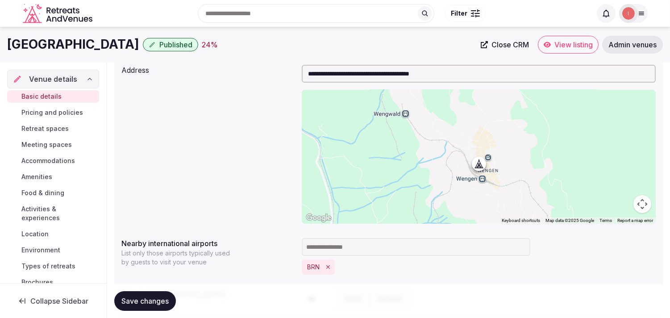
click at [61, 113] on span "Pricing and policies" at bounding box center [52, 112] width 62 height 9
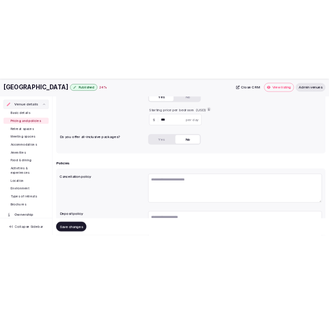
scroll to position [271, 0]
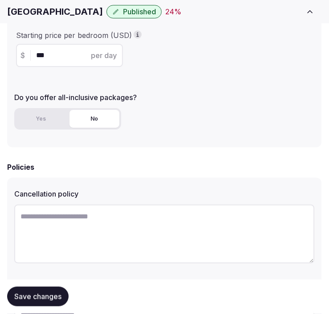
click at [34, 18] on div "Braunbär Hotel & Spa Published 24 %" at bounding box center [153, 11] width 292 height 13
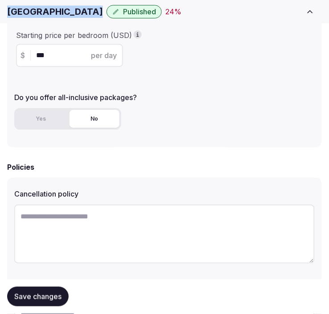
click at [34, 18] on div "Braunbär Hotel & Spa Published 24 %" at bounding box center [153, 11] width 292 height 13
copy div "Braunbär Hotel & Spa"
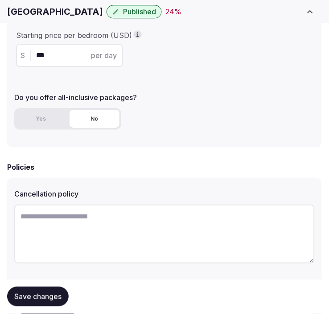
click at [176, 217] on textarea at bounding box center [164, 233] width 301 height 59
paste textarea "**********"
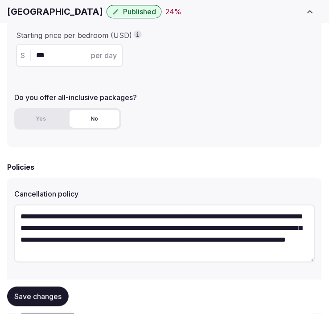
scroll to position [5, 0]
type textarea "**********"
click at [20, 293] on span "Save changes" at bounding box center [37, 296] width 47 height 9
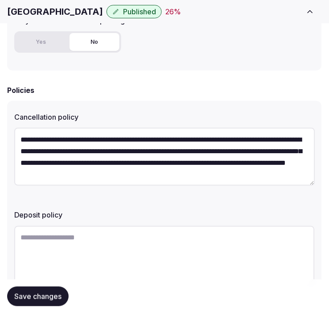
scroll to position [370, 0]
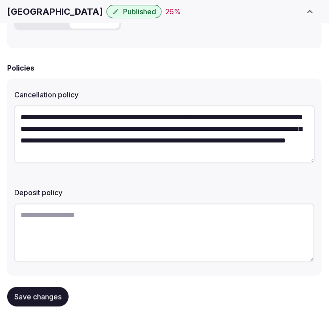
click at [52, 296] on span "Save changes" at bounding box center [37, 296] width 47 height 9
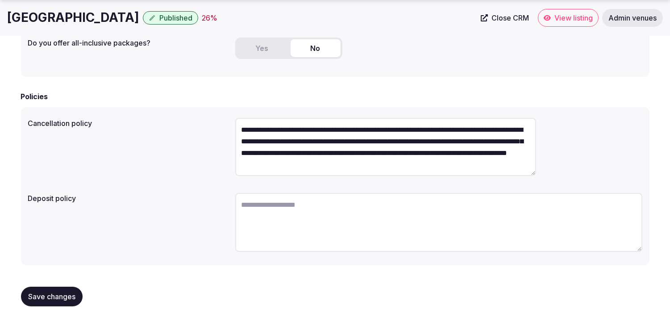
scroll to position [0, 0]
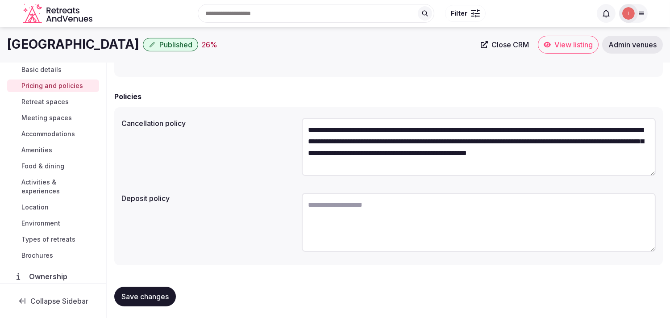
click at [52, 100] on span "Retreat spaces" at bounding box center [44, 101] width 47 height 9
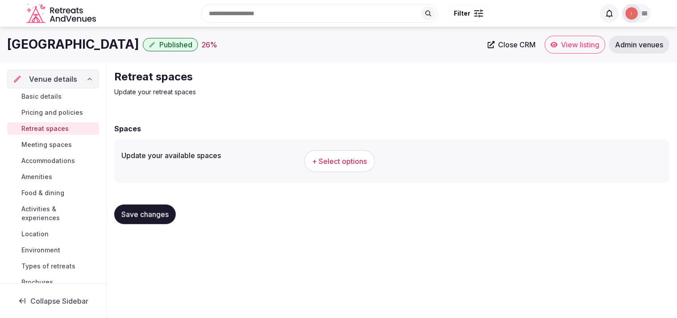
click at [327, 165] on button "+ Select options" at bounding box center [339, 161] width 71 height 22
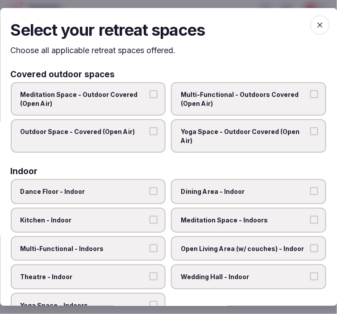
click at [271, 99] on span "Multi-Functional - Outdoors Covered (Open Air)" at bounding box center [244, 98] width 127 height 17
click at [310, 98] on button "Multi-Functional - Outdoors Covered (Open Air)" at bounding box center [314, 94] width 8 height 8
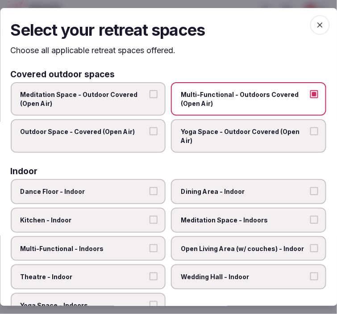
click at [145, 140] on label "Outdoor Space - Covered (Open Air)" at bounding box center [88, 135] width 155 height 33
click at [150, 135] on button "Outdoor Space - Covered (Open Air)" at bounding box center [154, 131] width 8 height 8
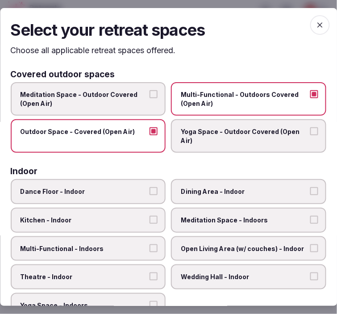
drag, startPoint x: 201, startPoint y: 185, endPoint x: 205, endPoint y: 186, distance: 4.5
click at [201, 187] on span "Dining Area - Indoor" at bounding box center [244, 191] width 127 height 9
click at [310, 187] on button "Dining Area - Indoor" at bounding box center [314, 191] width 8 height 8
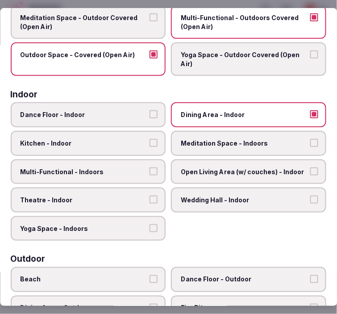
scroll to position [149, 0]
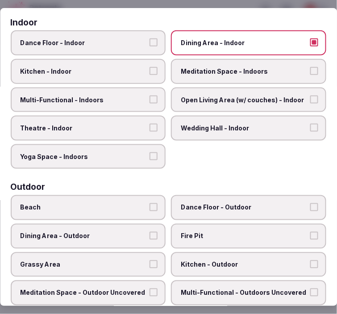
click at [182, 167] on div "Covered outdoor spaces Meditation Space - Outdoor Covered (Open Air) Multi-Func…" at bounding box center [169, 300] width 316 height 759
click at [128, 96] on span "Multi-Functional - Indoors" at bounding box center [84, 100] width 127 height 9
click at [150, 96] on button "Multi-Functional - Indoors" at bounding box center [154, 100] width 8 height 8
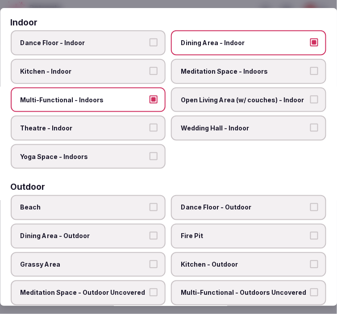
click at [115, 126] on span "Theatre - Indoor" at bounding box center [84, 128] width 127 height 9
click at [150, 126] on button "Theatre - Indoor" at bounding box center [154, 128] width 8 height 8
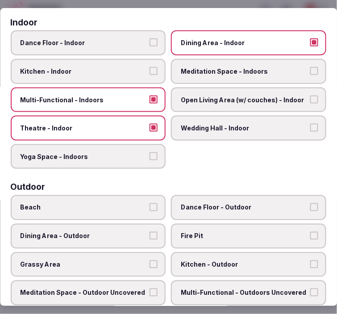
click at [265, 97] on span "Open Living Area (w/ couches) - Indoor" at bounding box center [244, 100] width 127 height 9
click at [310, 97] on button "Open Living Area (w/ couches) - Indoor" at bounding box center [314, 100] width 8 height 8
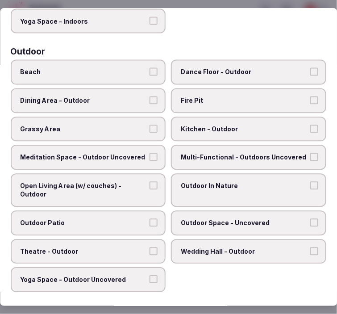
scroll to position [347, 0]
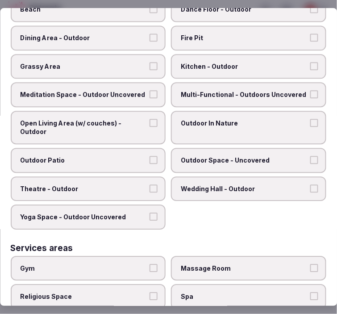
click at [128, 90] on span "Meditation Space - Outdoor Uncovered" at bounding box center [84, 94] width 127 height 9
click at [150, 90] on button "Meditation Space - Outdoor Uncovered" at bounding box center [154, 94] width 8 height 8
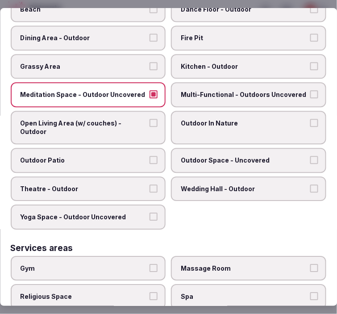
click at [128, 90] on span "Meditation Space - Outdoor Uncovered" at bounding box center [84, 94] width 127 height 9
click at [150, 90] on button "Meditation Space - Outdoor Uncovered" at bounding box center [154, 94] width 8 height 8
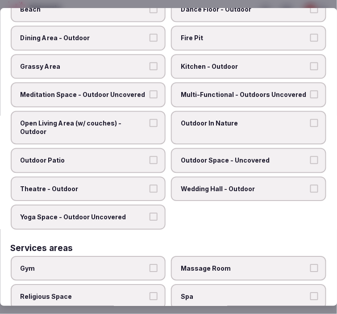
click at [141, 119] on span "Open Living Area (w/ couches) - Outdoor" at bounding box center [84, 127] width 127 height 17
click at [150, 119] on button "Open Living Area (w/ couches) - Outdoor" at bounding box center [154, 123] width 8 height 8
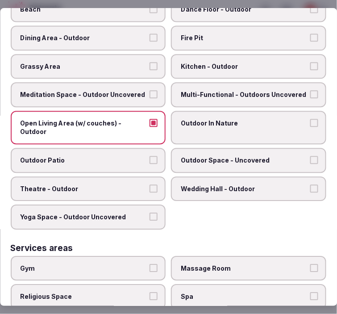
click at [190, 119] on label "Outdoor In Nature" at bounding box center [248, 127] width 155 height 33
click at [310, 119] on button "Outdoor In Nature" at bounding box center [314, 123] width 8 height 8
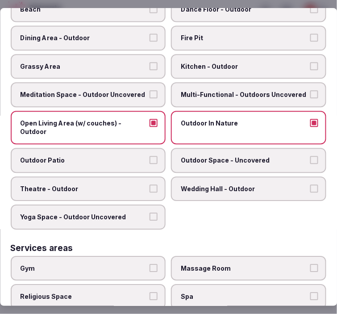
click at [141, 156] on span "Outdoor Patio" at bounding box center [84, 160] width 127 height 9
click at [150, 156] on button "Outdoor Patio" at bounding box center [154, 160] width 8 height 8
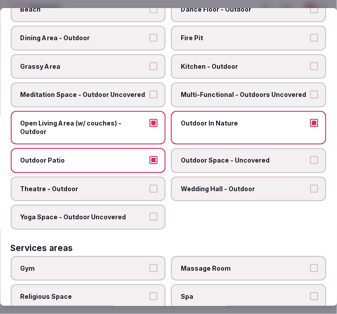
click at [197, 148] on label "Outdoor Space - Uncovered" at bounding box center [248, 160] width 155 height 25
click at [310, 156] on button "Outdoor Space - Uncovered" at bounding box center [314, 160] width 8 height 8
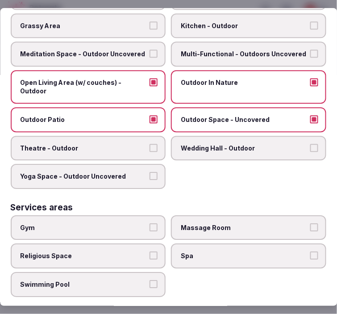
scroll to position [446, 0]
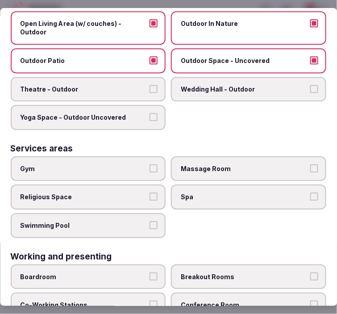
drag, startPoint x: 202, startPoint y: 171, endPoint x: 204, endPoint y: 164, distance: 7.8
click at [202, 184] on label "Spa" at bounding box center [248, 196] width 155 height 25
click at [310, 192] on button "Spa" at bounding box center [314, 196] width 8 height 8
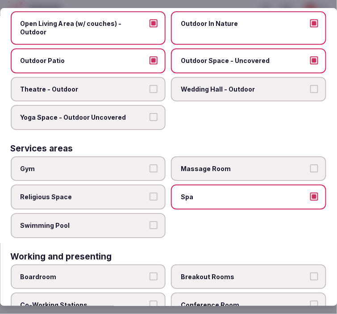
click at [212, 164] on span "Massage Room" at bounding box center [244, 168] width 127 height 9
click at [310, 164] on button "Massage Room" at bounding box center [314, 168] width 8 height 8
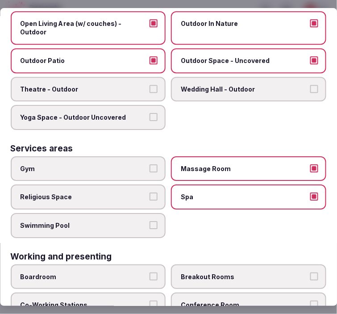
click at [137, 221] on span "Swimming Pool" at bounding box center [84, 225] width 127 height 9
click at [150, 221] on button "Swimming Pool" at bounding box center [154, 225] width 8 height 8
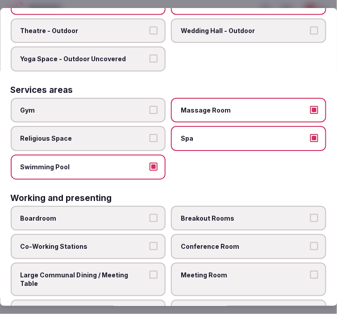
scroll to position [507, 0]
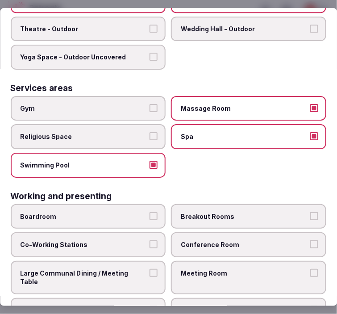
click at [202, 269] on span "Meeting Room" at bounding box center [244, 273] width 127 height 9
click at [310, 269] on button "Meeting Room" at bounding box center [314, 273] width 8 height 8
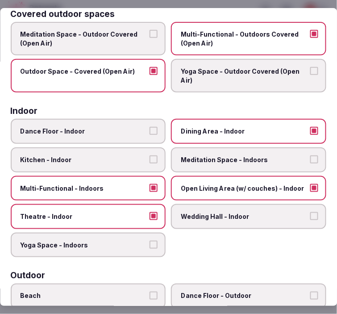
scroll to position [0, 0]
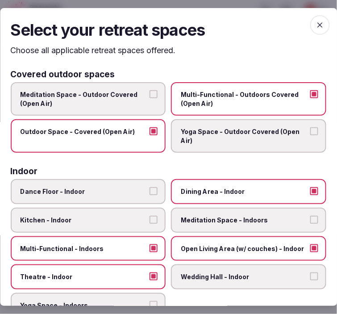
click at [319, 30] on span "button" at bounding box center [320, 25] width 20 height 20
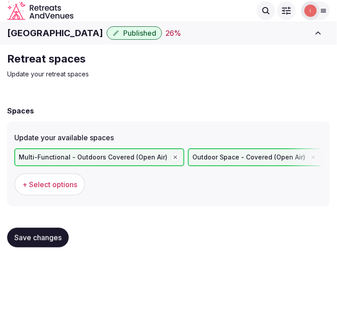
click at [37, 233] on span "Save changes" at bounding box center [37, 237] width 47 height 9
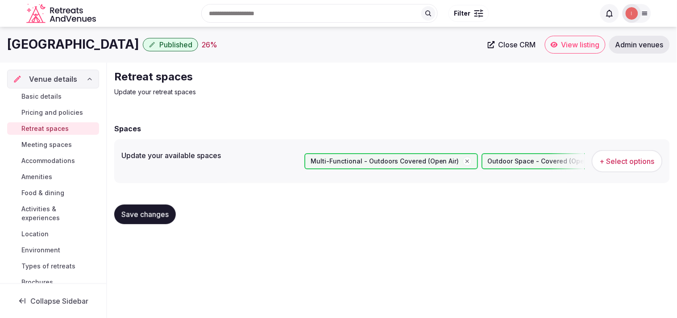
click at [56, 144] on span "Meeting spaces" at bounding box center [46, 144] width 50 height 9
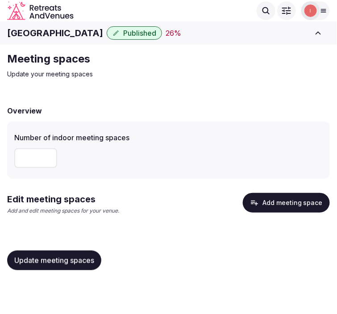
click at [37, 163] on input "number" at bounding box center [35, 158] width 43 height 20
type input "*"
click at [72, 259] on span "Update meeting spaces" at bounding box center [54, 260] width 80 height 9
click at [71, 29] on h1 "Braunbär Hotel & Spa" at bounding box center [55, 33] width 96 height 12
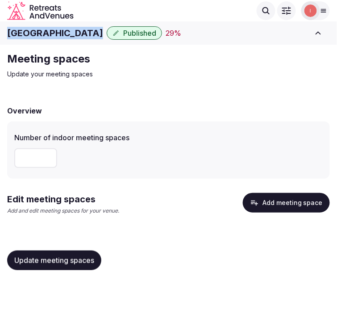
click at [71, 29] on h1 "Braunbär Hotel & Spa" at bounding box center [55, 33] width 96 height 12
copy div "Braunbär Hotel & Spa"
click at [271, 205] on button "Add meeting space" at bounding box center [286, 203] width 87 height 20
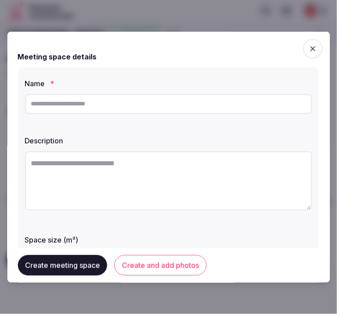
click at [80, 110] on input "text" at bounding box center [168, 104] width 287 height 20
type input "**********"
click at [329, 83] on div at bounding box center [168, 157] width 337 height 314
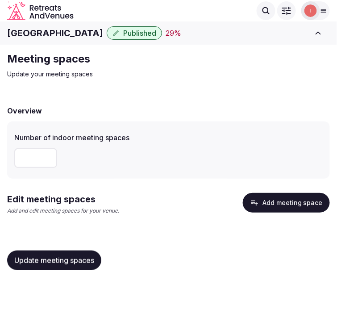
click at [298, 207] on button "Add meeting space" at bounding box center [286, 203] width 87 height 20
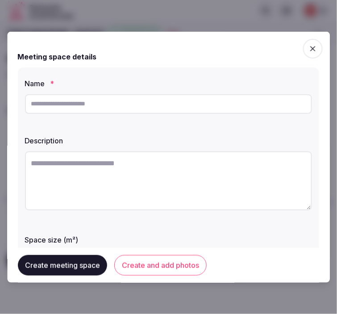
click at [220, 105] on input "text" at bounding box center [168, 104] width 287 height 20
type input "**********"
click at [158, 177] on textarea at bounding box center [168, 180] width 287 height 59
paste textarea "**********"
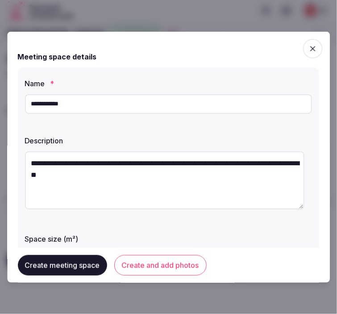
type textarea "**********"
